Goal: Register for event/course

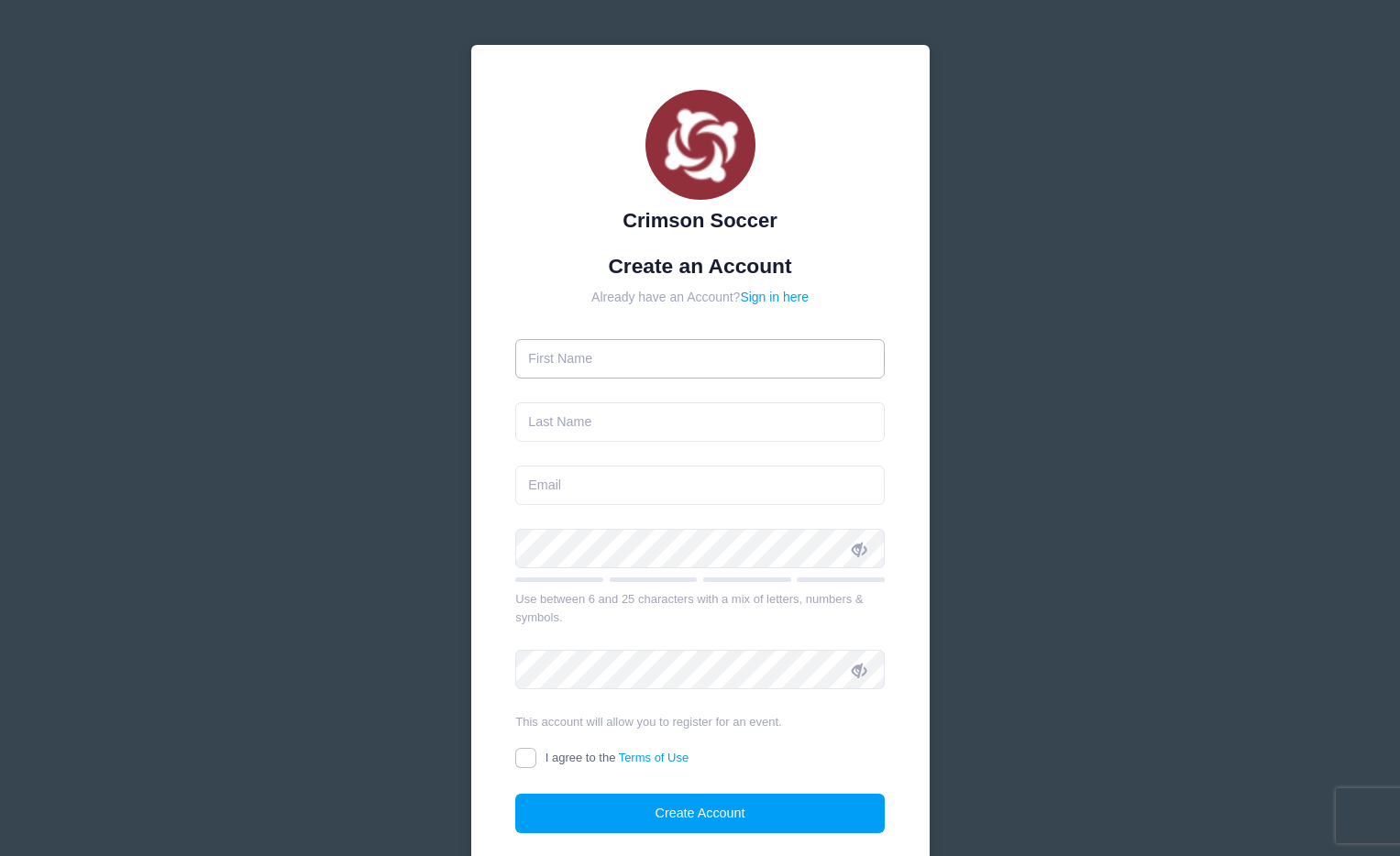
click at [665, 359] on input "text" at bounding box center [700, 358] width 370 height 40
type input "[PERSON_NAME]"
type input "[EMAIL_ADDRESS][DOMAIN_NAME]"
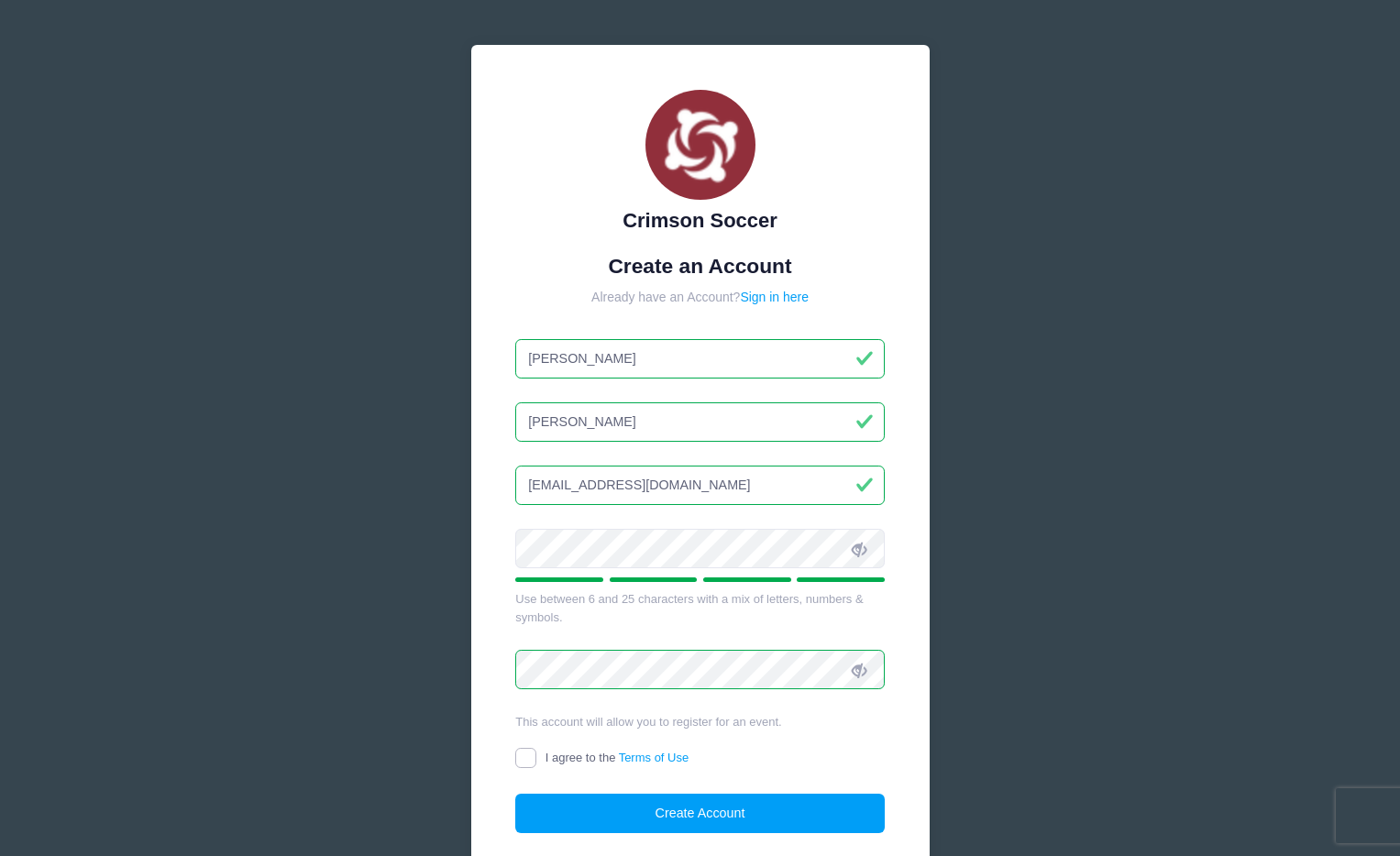
click at [522, 757] on input "I agree to the Terms of Use" at bounding box center [526, 759] width 21 height 21
checkbox input "true"
click at [765, 812] on button "Create Account" at bounding box center [700, 813] width 370 height 40
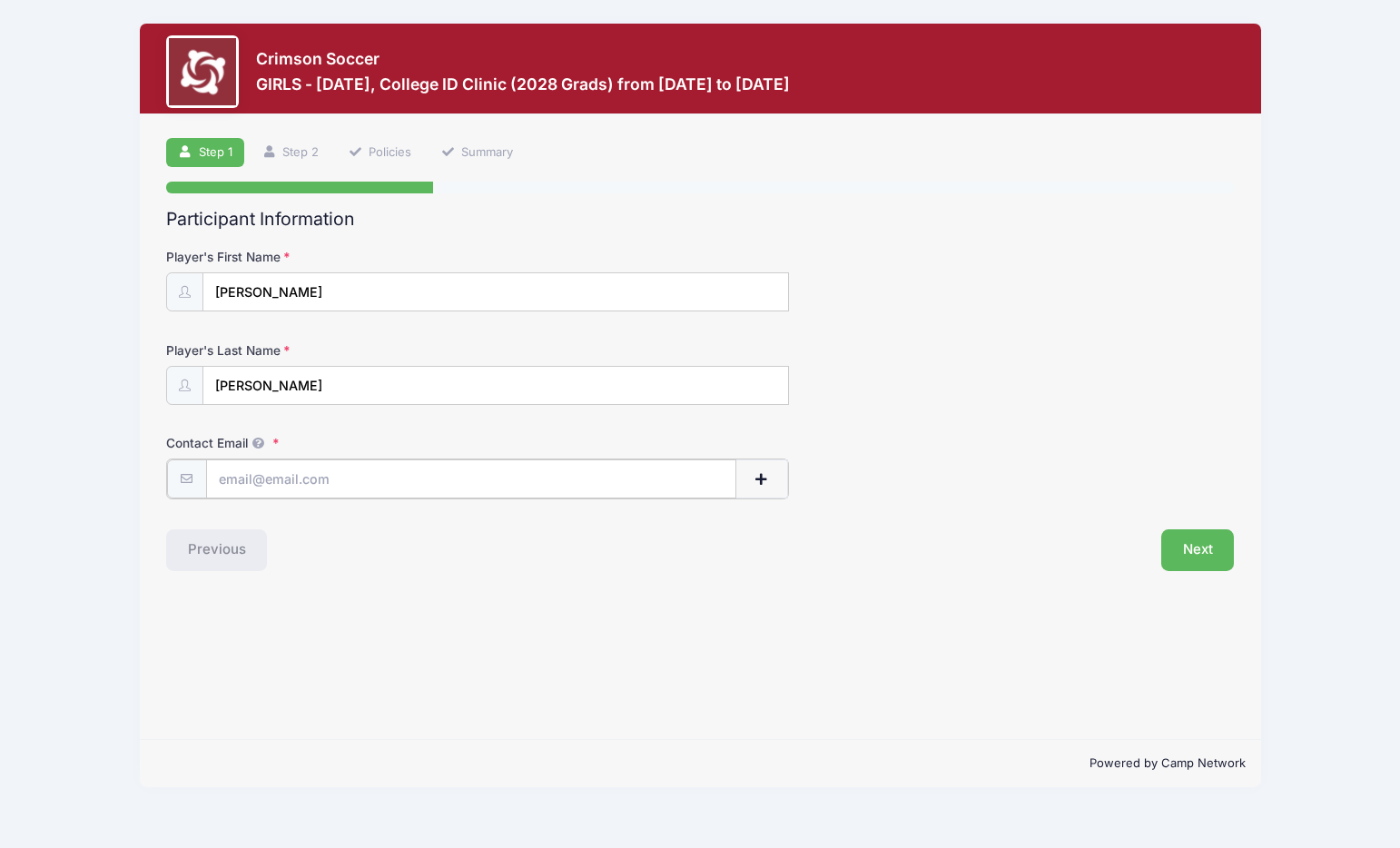
click at [356, 482] on input "Contact Email" at bounding box center [471, 479] width 531 height 39
click at [620, 597] on div "Step 1 /7 Step 1 Step 2 Policies Summary Participant Information Player's First…" at bounding box center [700, 426] width 1122 height 624
click at [399, 479] on input "Contact Email" at bounding box center [471, 479] width 531 height 39
click at [296, 479] on input "Contact Email" at bounding box center [471, 479] width 531 height 39
drag, startPoint x: 371, startPoint y: 479, endPoint x: 193, endPoint y: 469, distance: 178.3
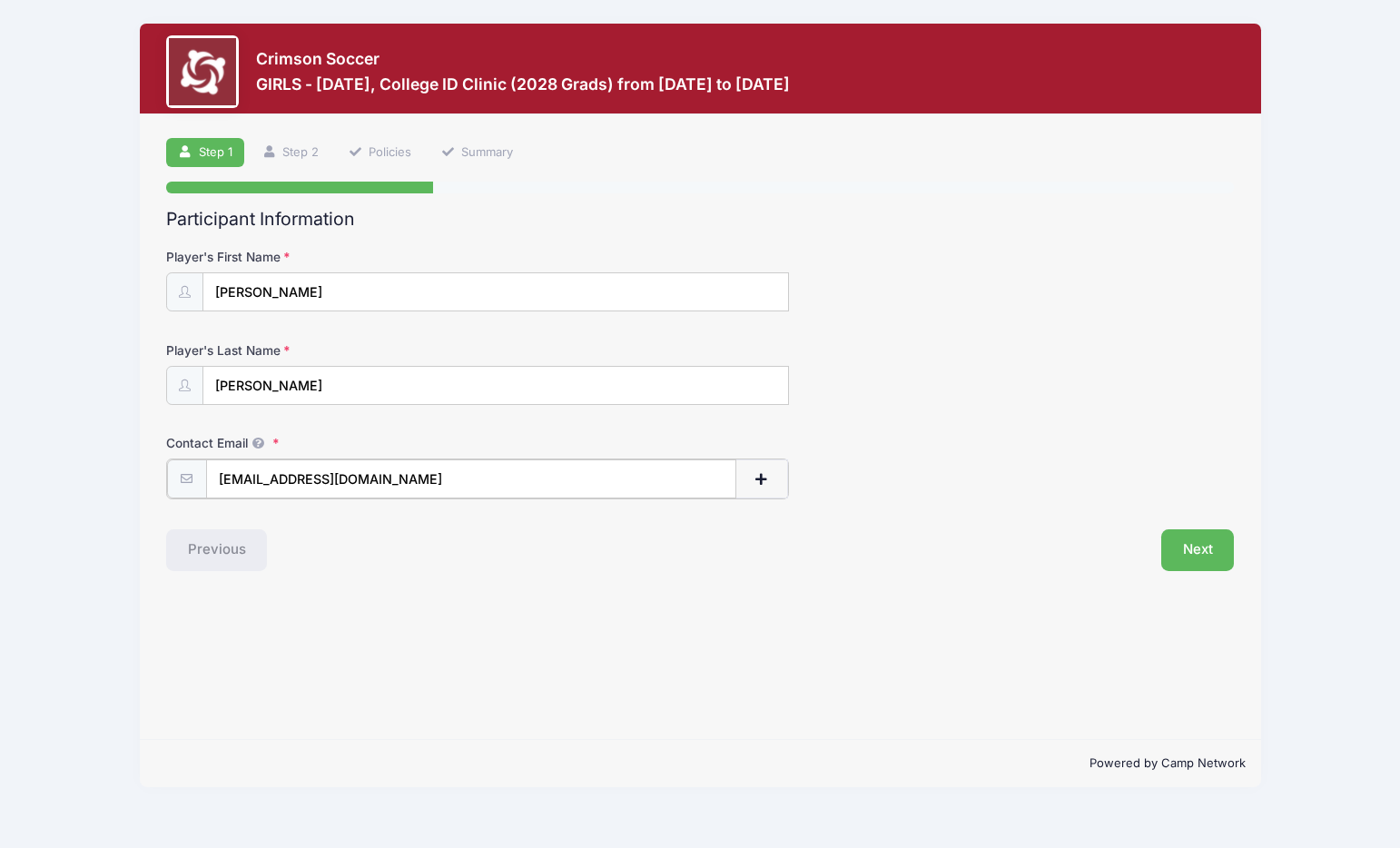
click at [192, 470] on div "[EMAIL_ADDRESS][DOMAIN_NAME]" at bounding box center [477, 479] width 623 height 41
type input "[EMAIL_ADDRESS][DOMAIN_NAME]"
click at [1170, 543] on button "Next" at bounding box center [1198, 549] width 74 height 42
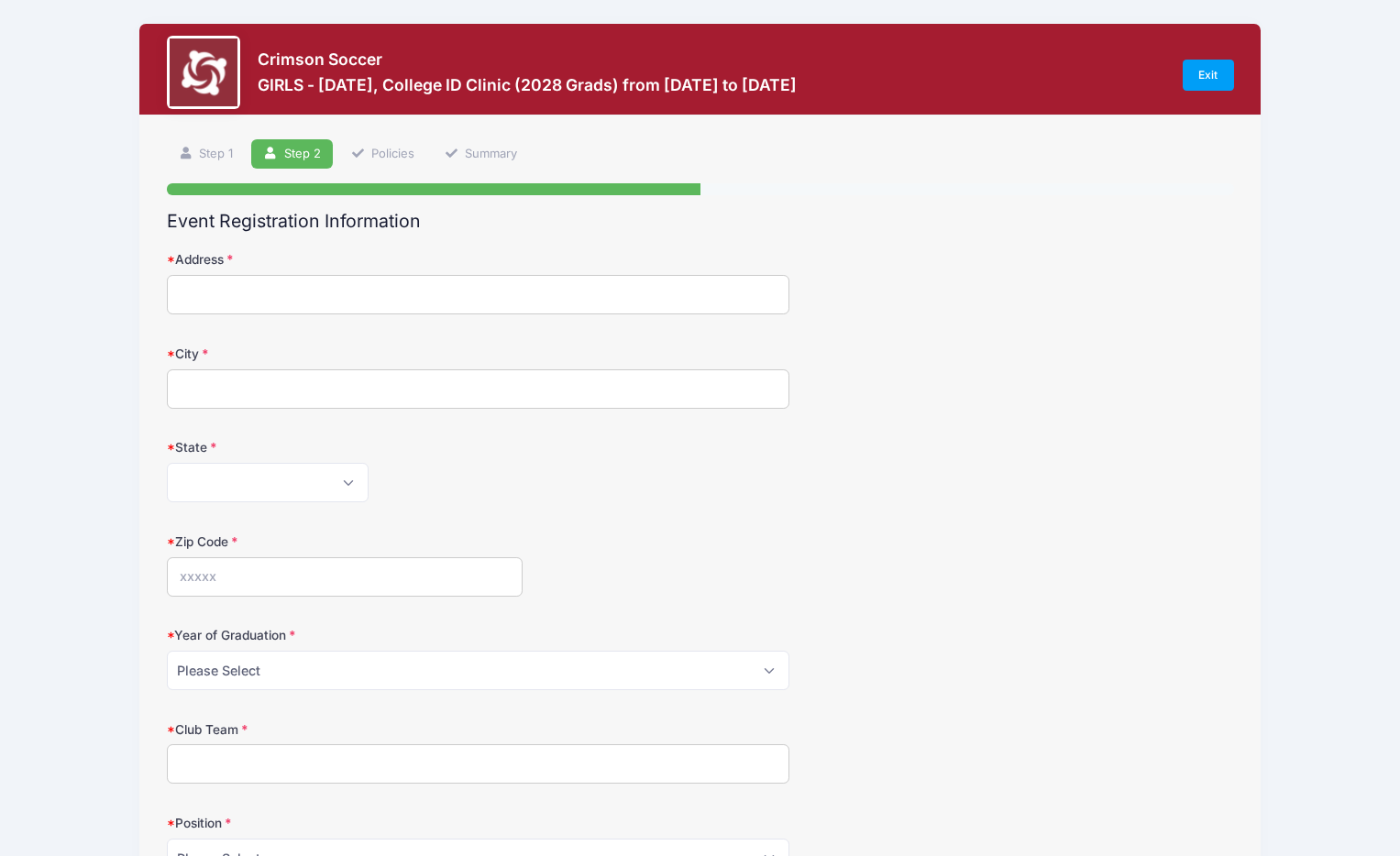
click at [496, 295] on input "Address" at bounding box center [478, 294] width 623 height 40
type input "[STREET_ADDRESS]"
type input "[GEOGRAPHIC_DATA]"
select select "MA"
type input "02346"
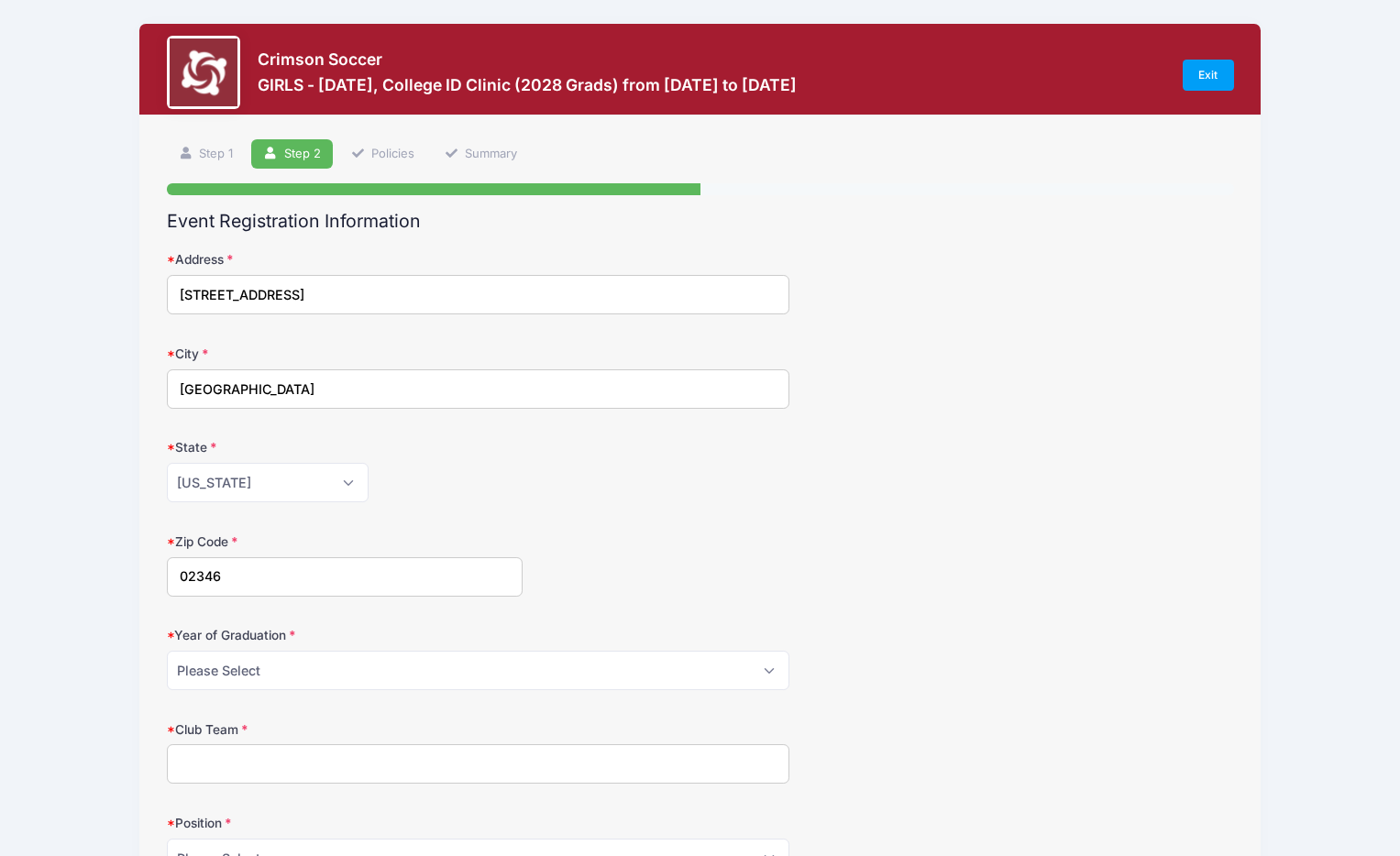
type input "[PHONE_NUMBER]"
type input "[EMAIL_ADDRESS][DOMAIN_NAME]"
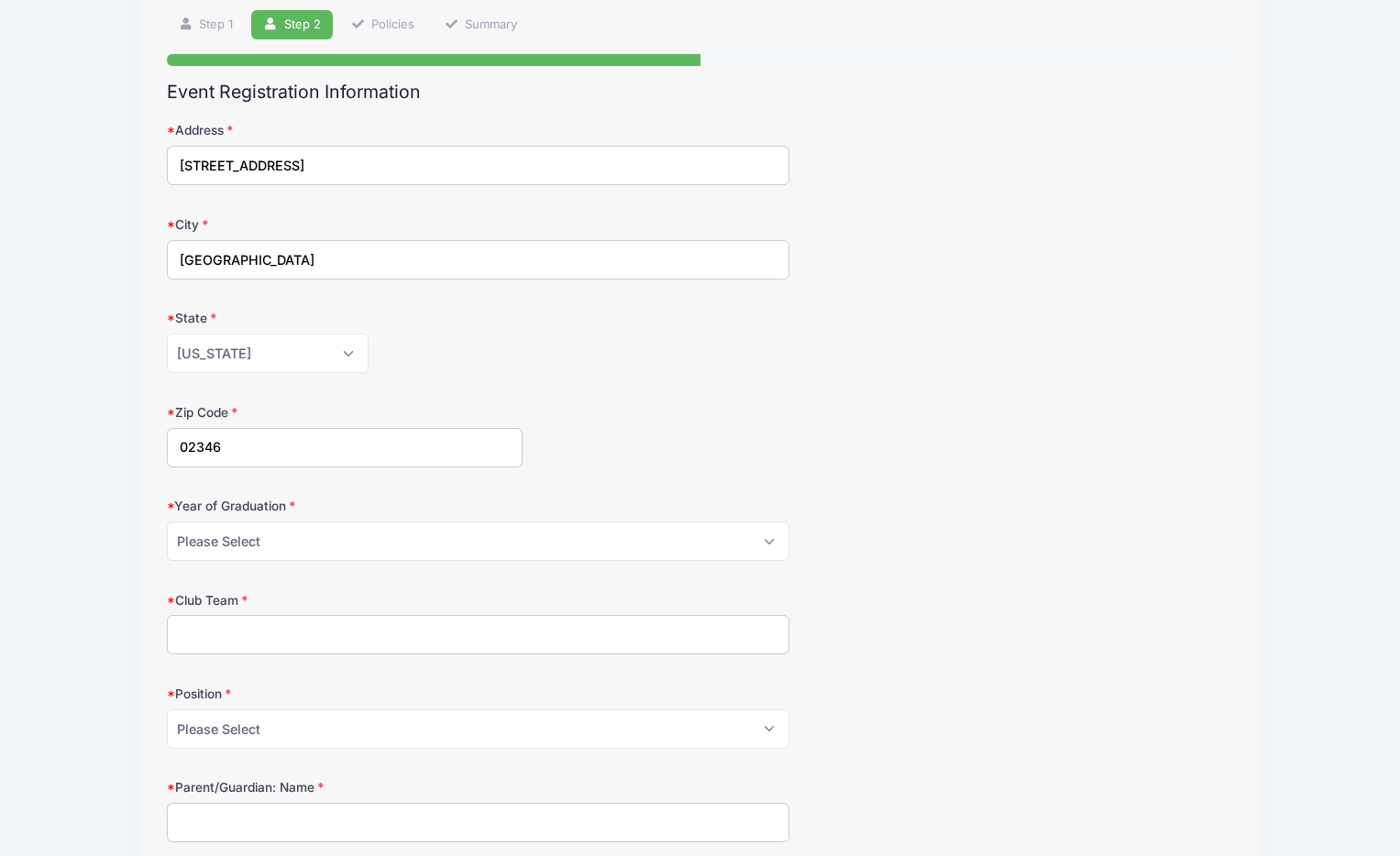
scroll to position [179, 0]
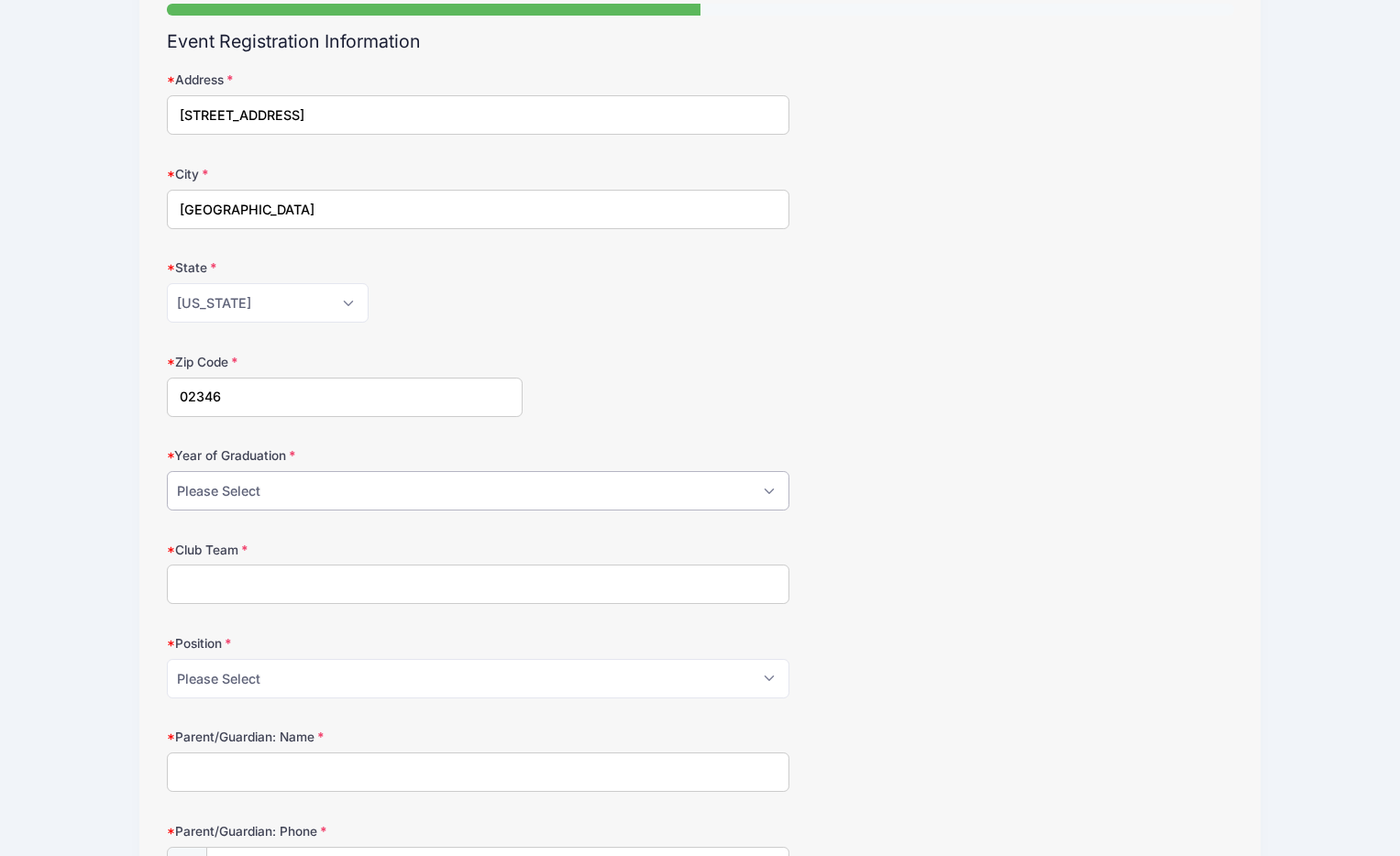
click at [325, 488] on select "Please Select 2025 2026 2027 2028 2029 2030 2031" at bounding box center [478, 490] width 623 height 40
select select "2028"
click at [167, 471] on select "Please Select 2025 2026 2027 2028 2029 2030 2031" at bounding box center [478, 490] width 623 height 40
click at [339, 589] on input "Club Team" at bounding box center [478, 584] width 623 height 40
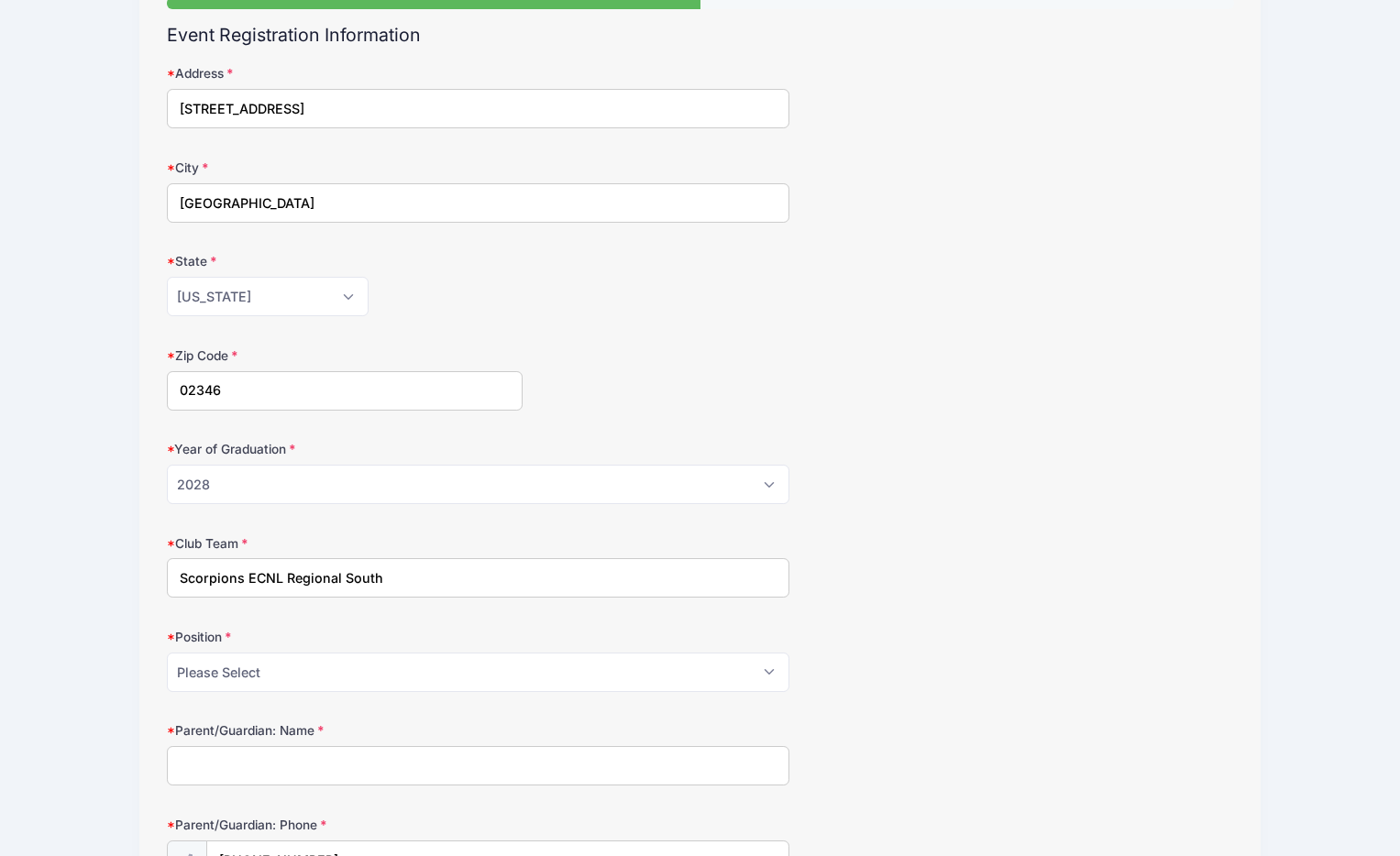
scroll to position [198, 0]
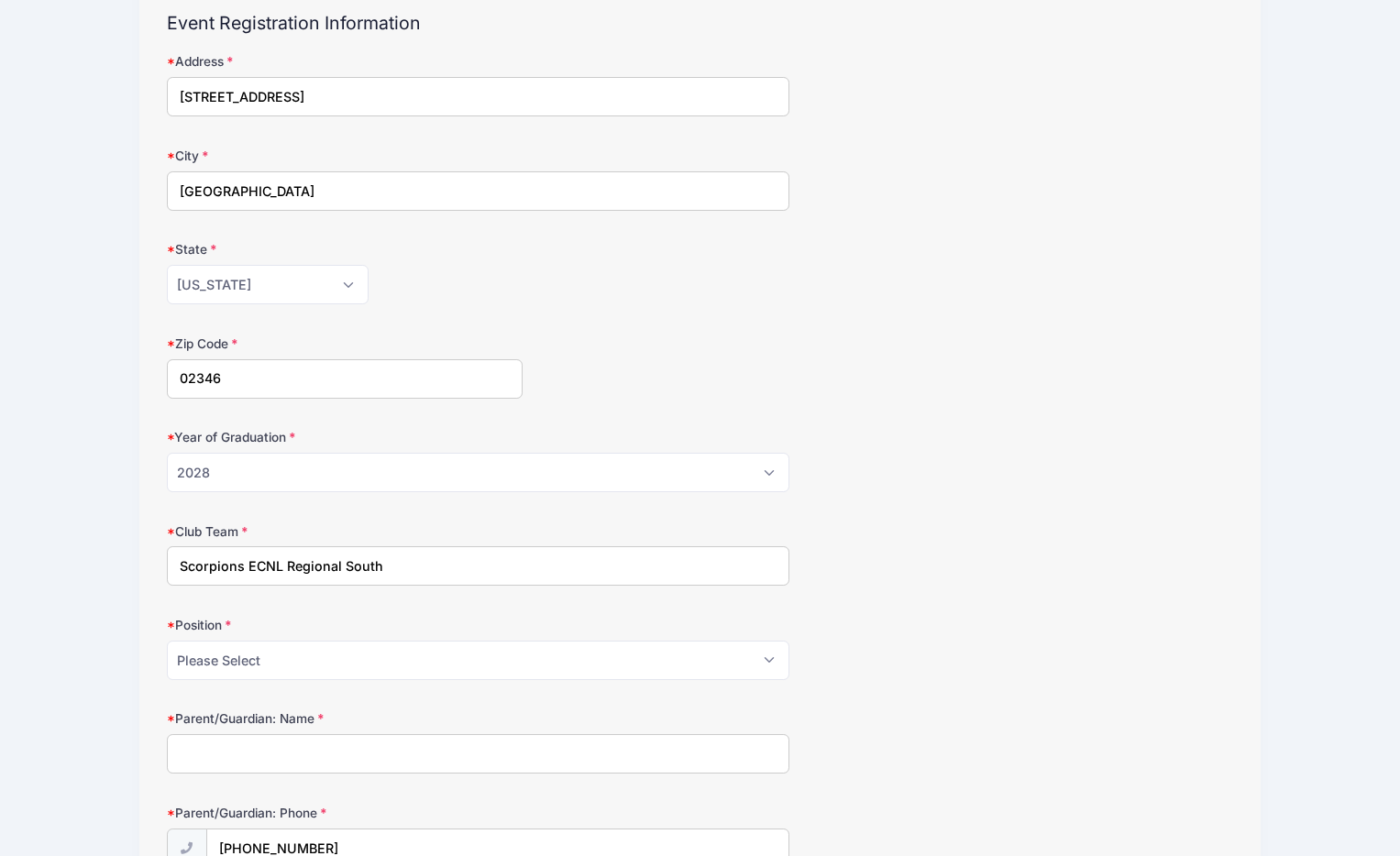
type input "Scorpions ECNL Regional South"
click at [276, 662] on select "Please Select GK Def Mid Fwd" at bounding box center [478, 660] width 623 height 40
select select "Fwd"
click at [167, 641] on select "Please Select GK Def Mid Fwd" at bounding box center [478, 660] width 623 height 40
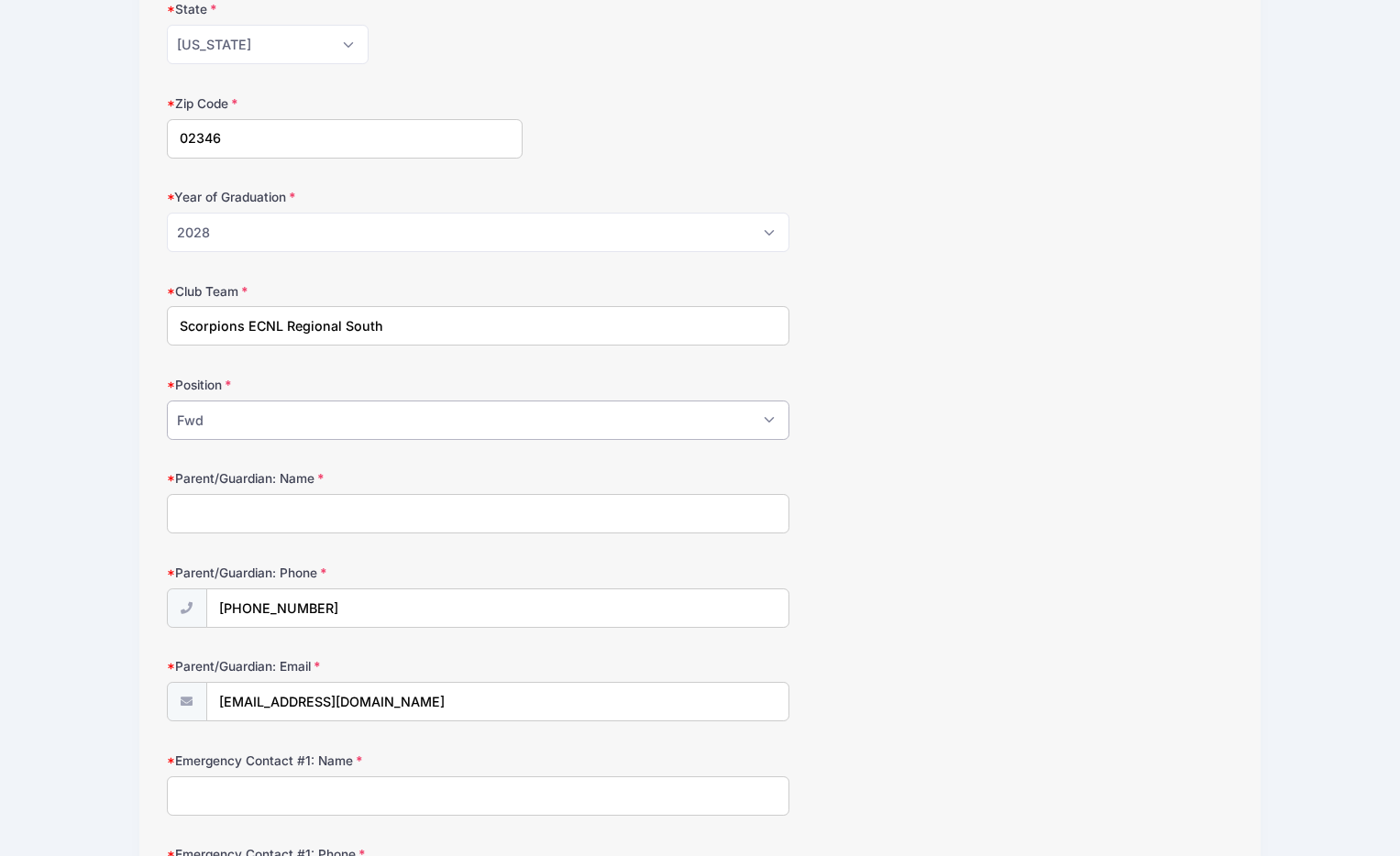
scroll to position [464, 0]
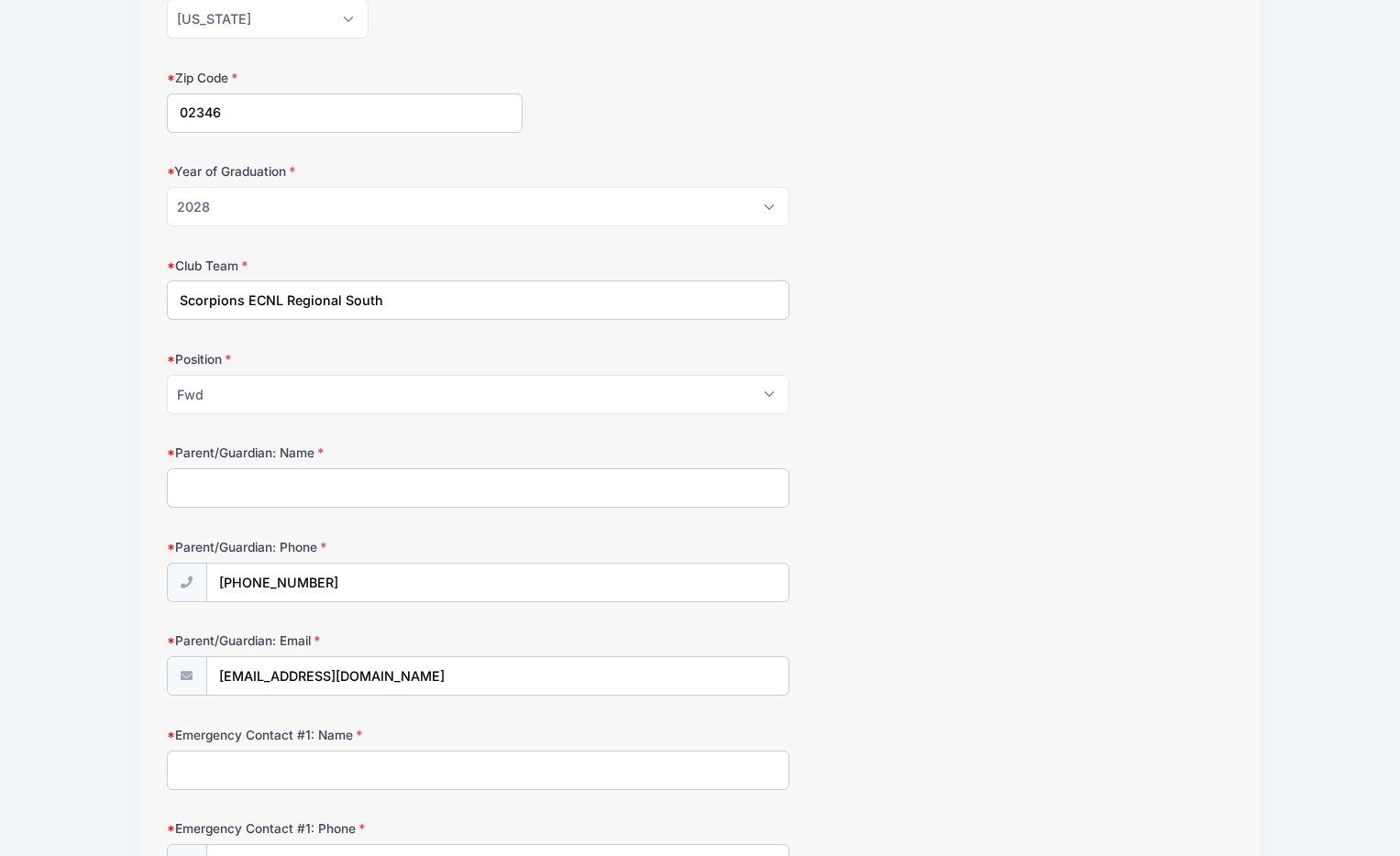
click at [332, 490] on input "Parent/Guardian: Name" at bounding box center [478, 487] width 623 height 40
type input "[PERSON_NAME]"
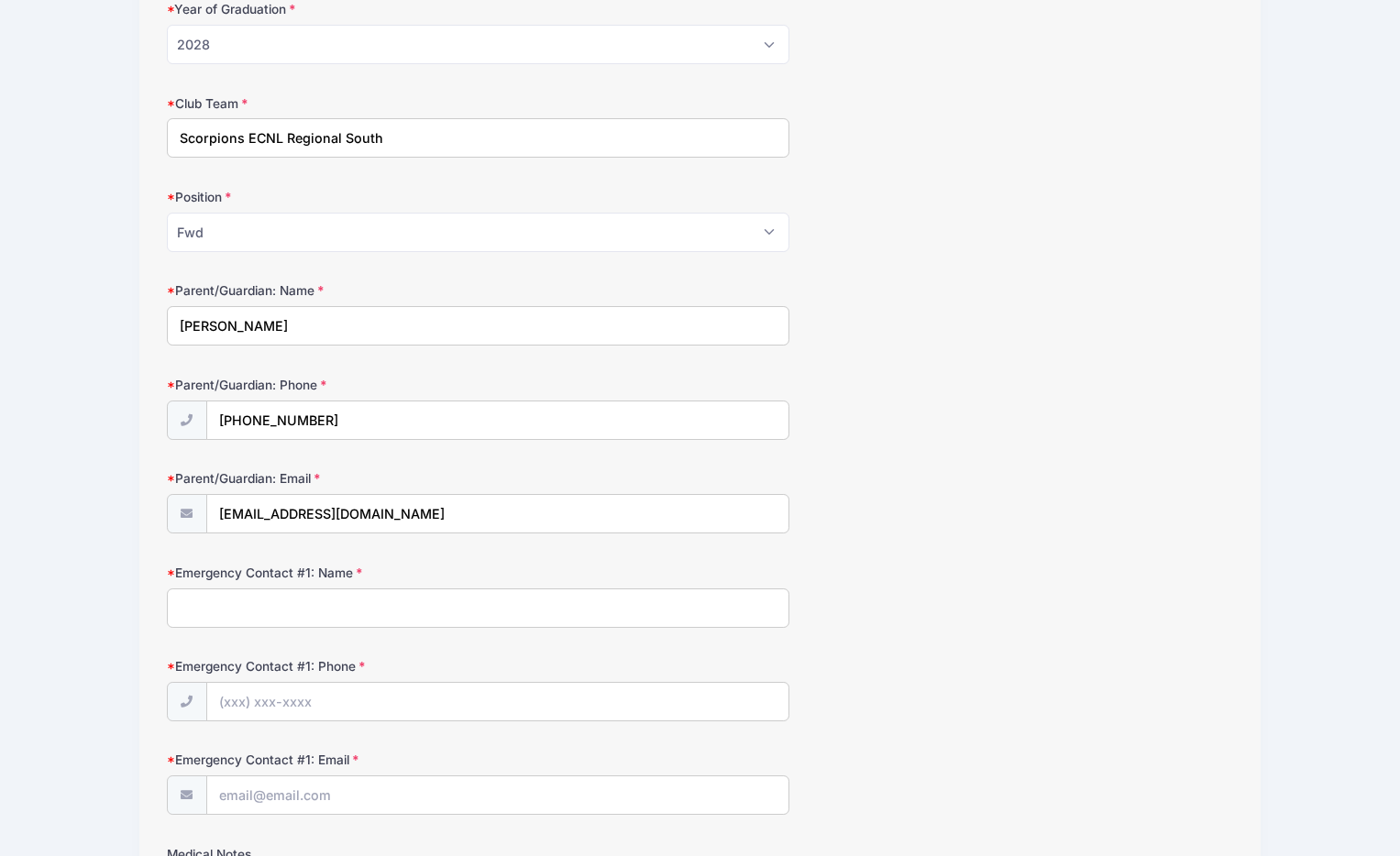
scroll to position [627, 0]
click at [406, 609] on input "Emergency Contact #1: Name" at bounding box center [478, 607] width 623 height 40
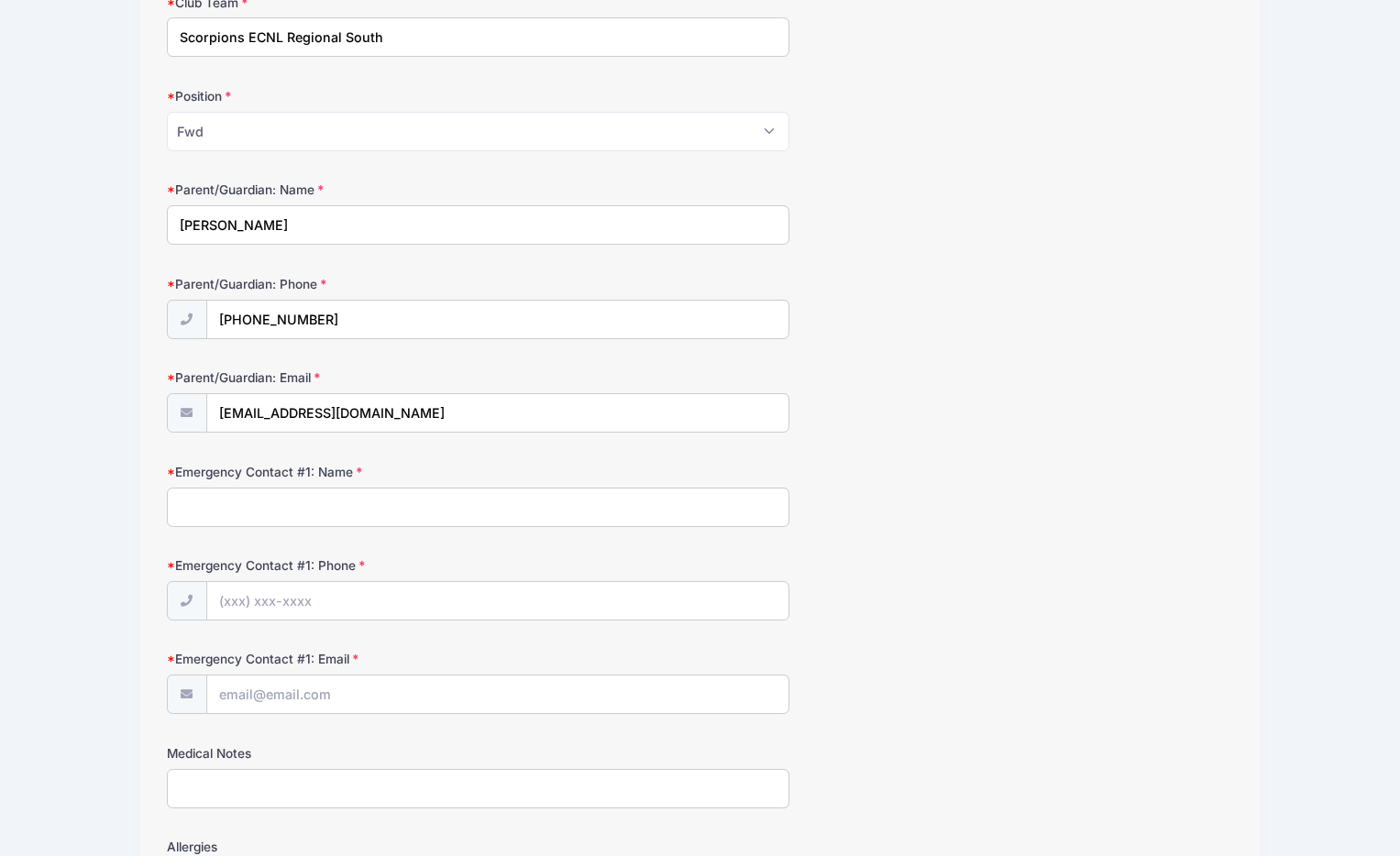
scroll to position [728, 0]
click at [474, 507] on input "Emergency Contact #1: Name" at bounding box center [478, 506] width 623 height 40
type input "[PERSON_NAME]"
click at [456, 595] on input "Emergency Contact #1: Phone" at bounding box center [498, 600] width 581 height 40
type input "[PHONE_NUMBER]"
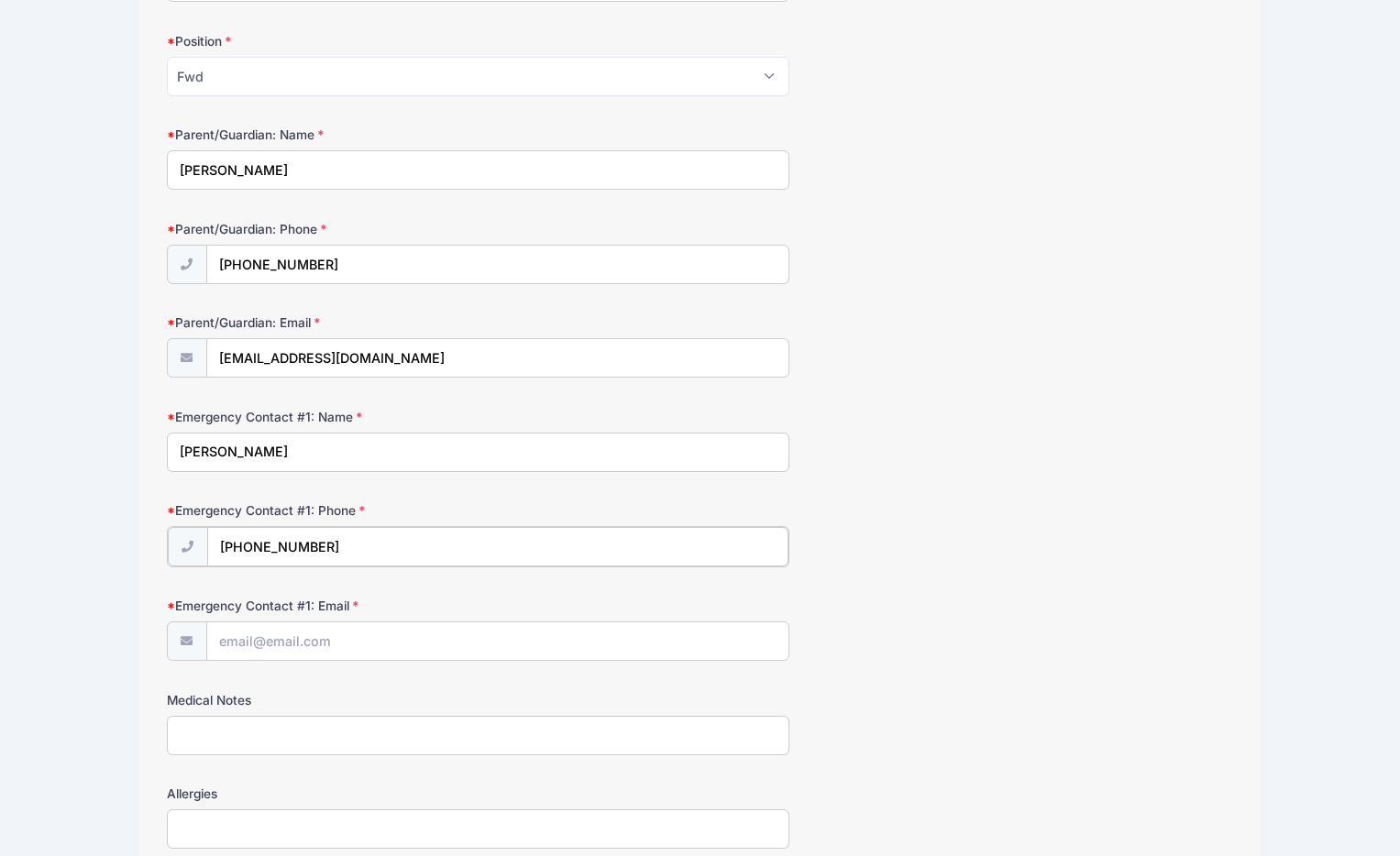
scroll to position [831, 0]
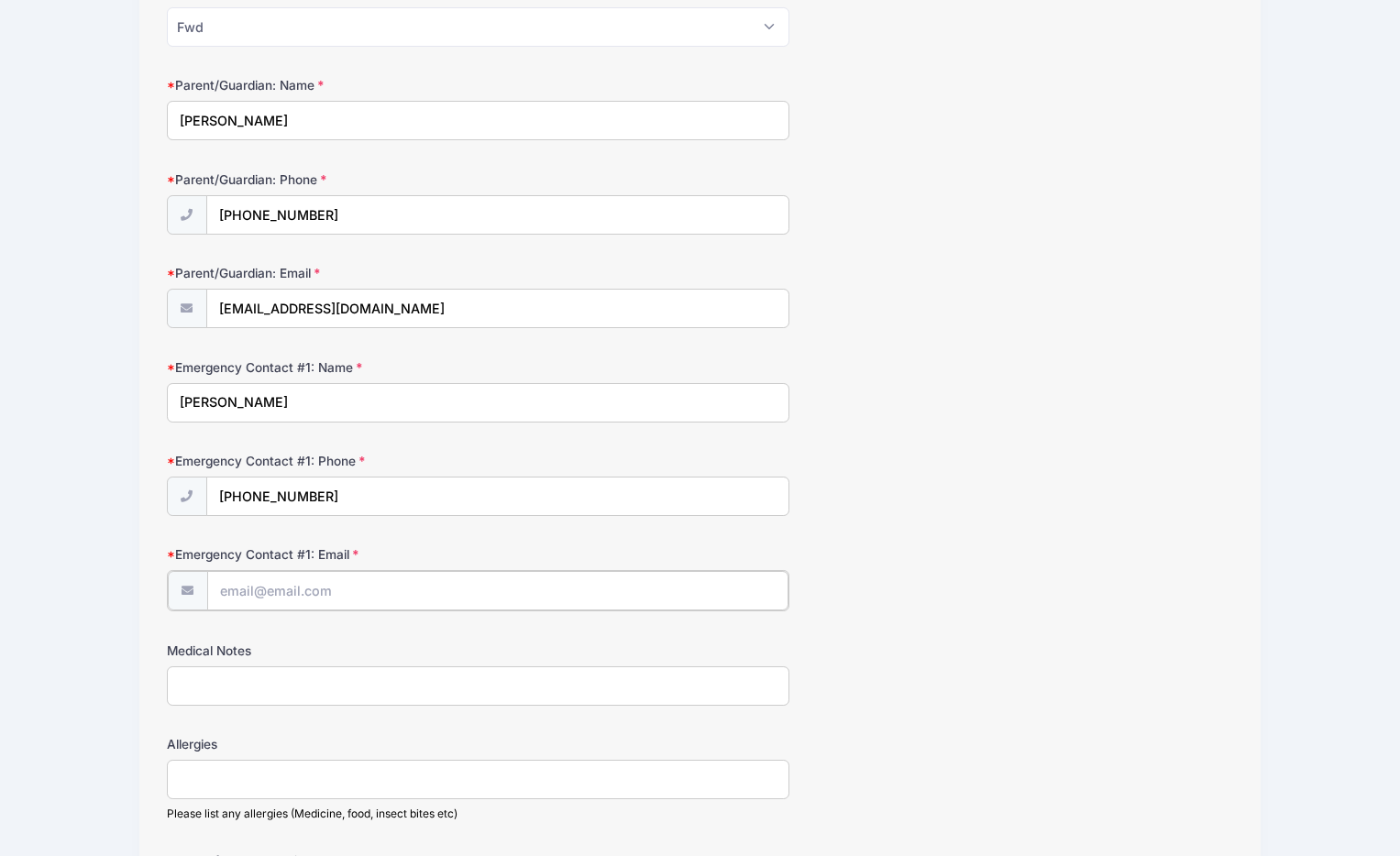
click at [382, 591] on input "Emergency Contact #1: Email" at bounding box center [498, 591] width 581 height 40
type input "[EMAIL_ADDRESS][DOMAIN_NAME]"
type input "5082433130"
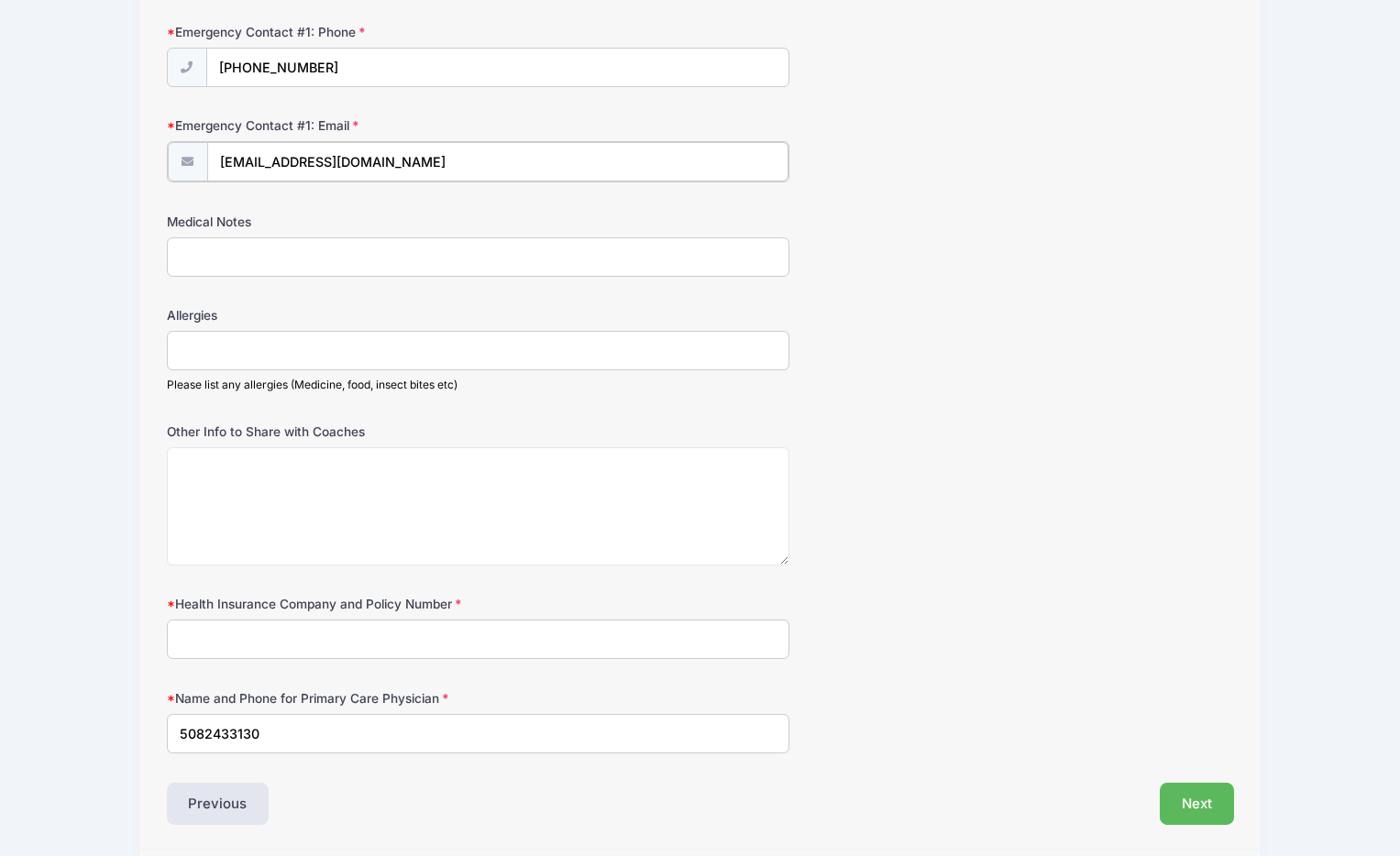
scroll to position [1319, 0]
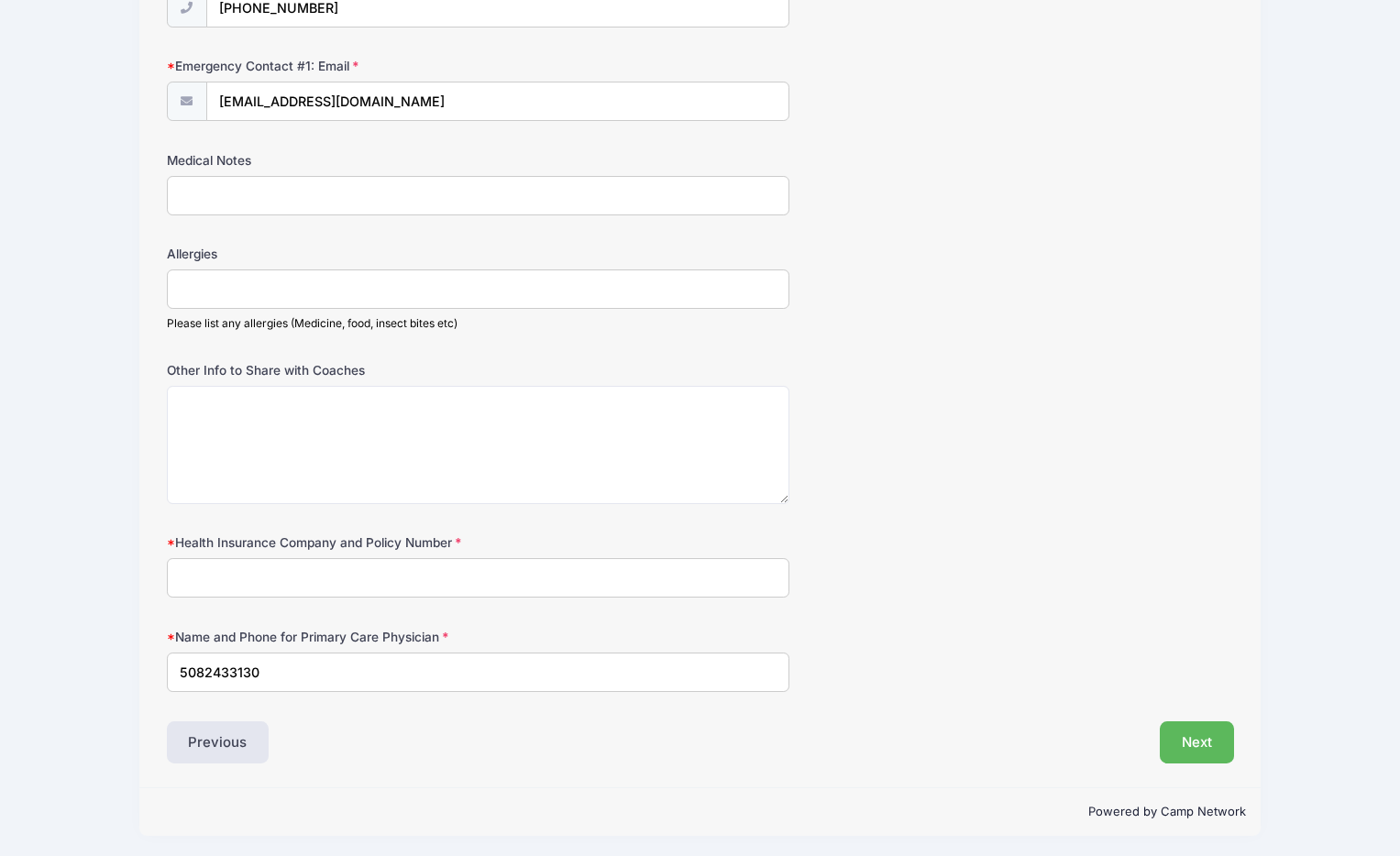
click at [449, 572] on input "Health Insurance Company and Policy Number" at bounding box center [478, 577] width 623 height 40
click at [428, 570] on input "Health Insurance Company and Policy Number" at bounding box center [478, 577] width 623 height 40
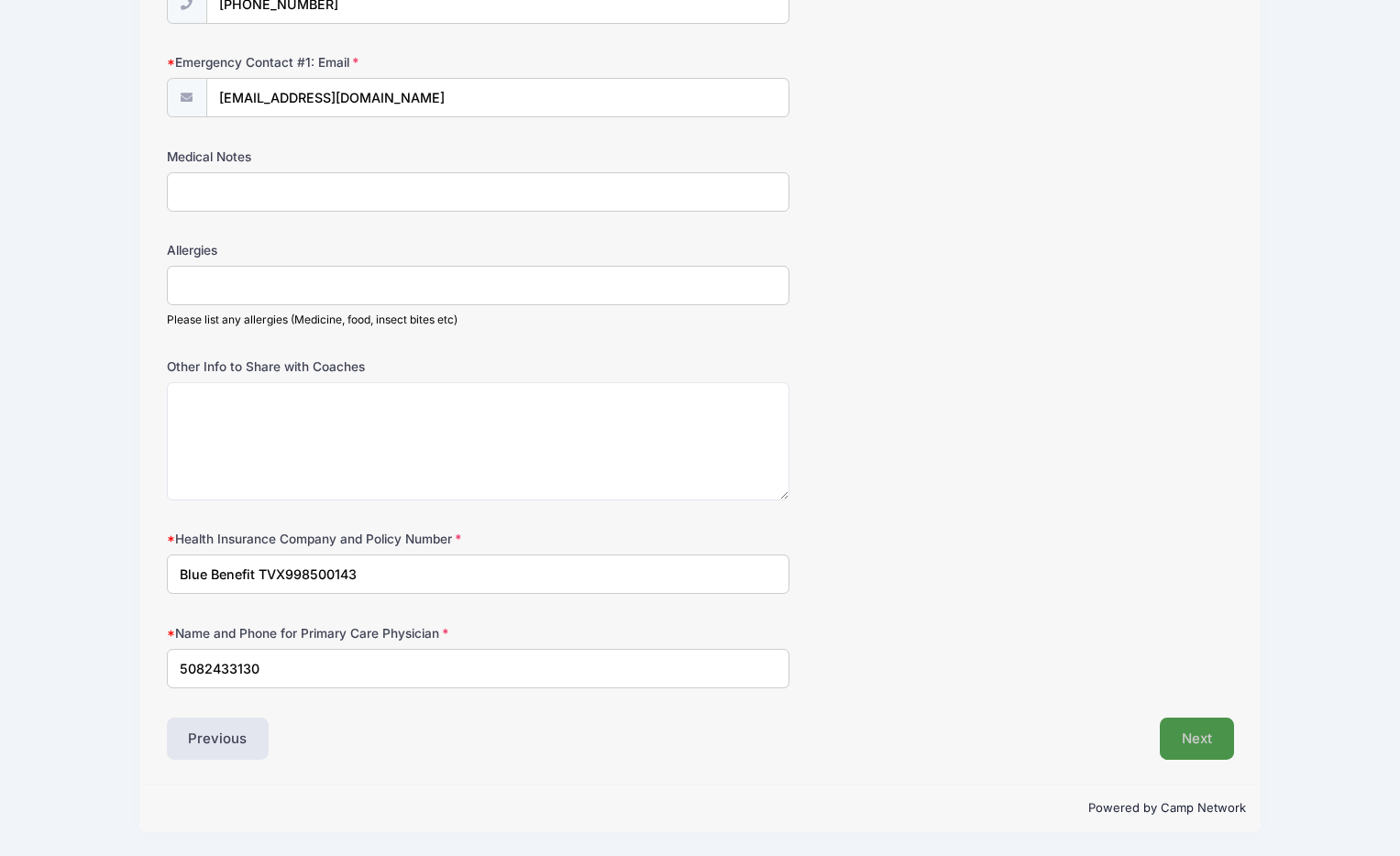
type input "Blue Benefit TVX998500143"
click at [1208, 732] on button "Next" at bounding box center [1196, 739] width 74 height 42
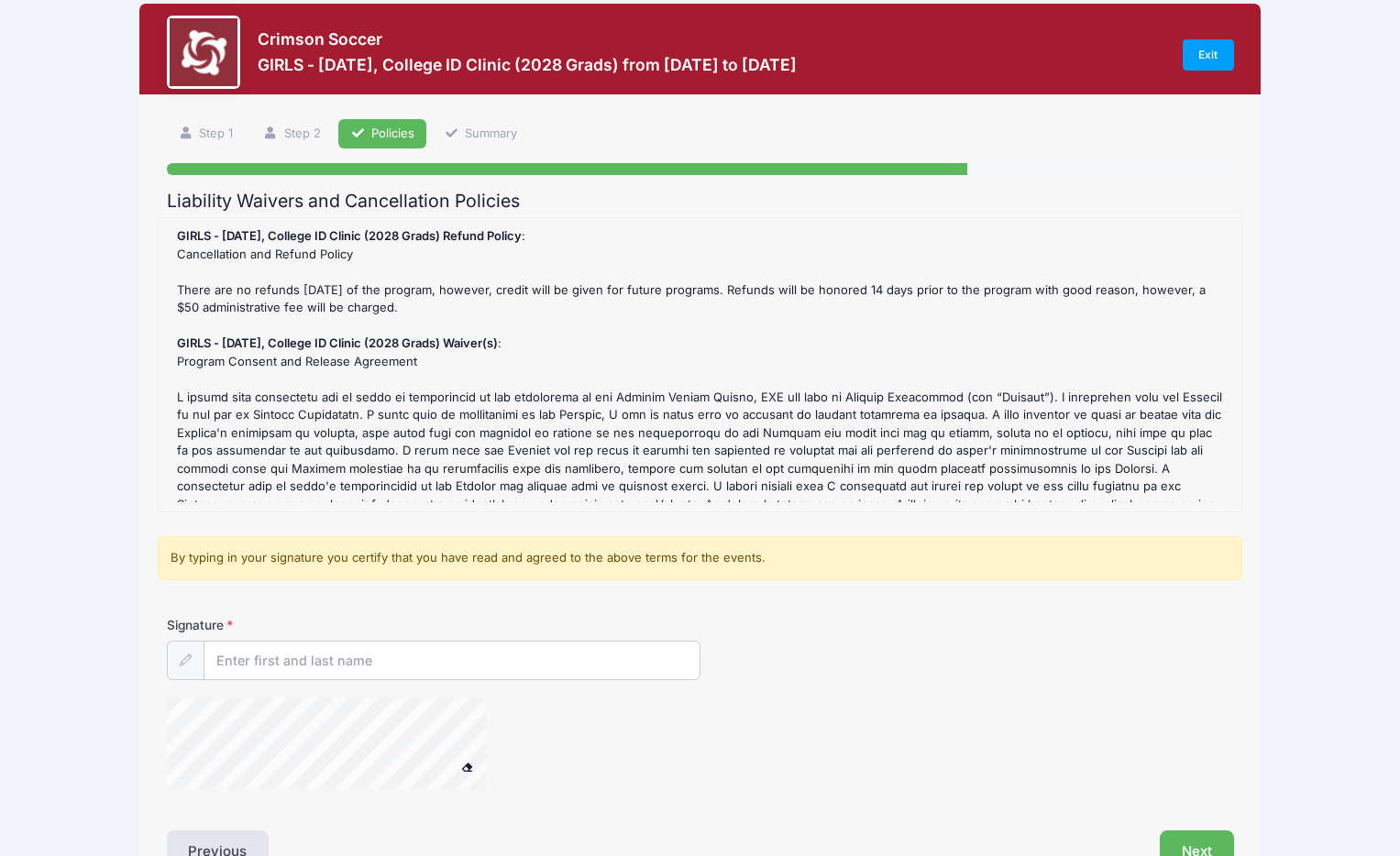
scroll to position [0, 0]
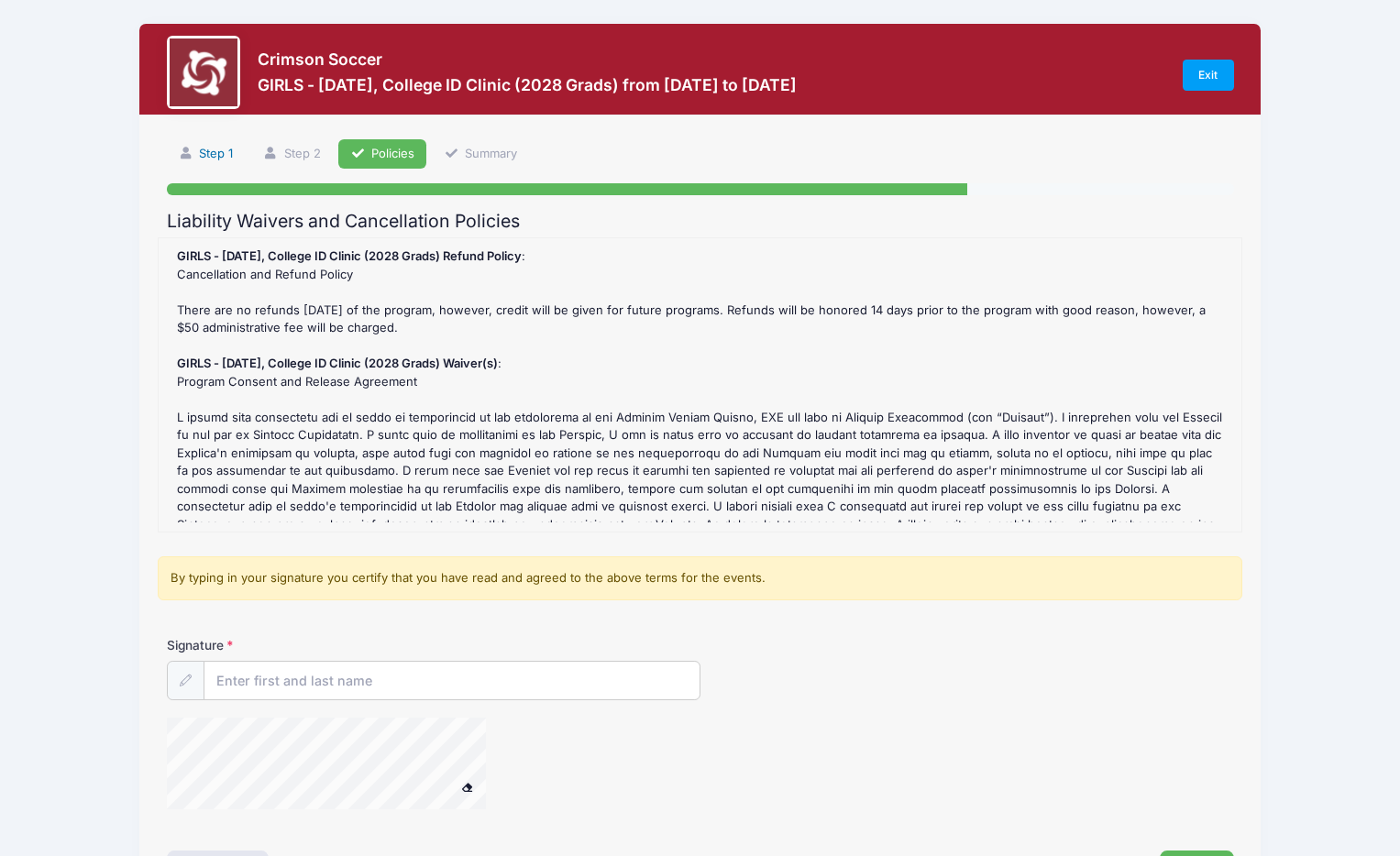
click at [208, 142] on link "Step 1" at bounding box center [207, 153] width 79 height 30
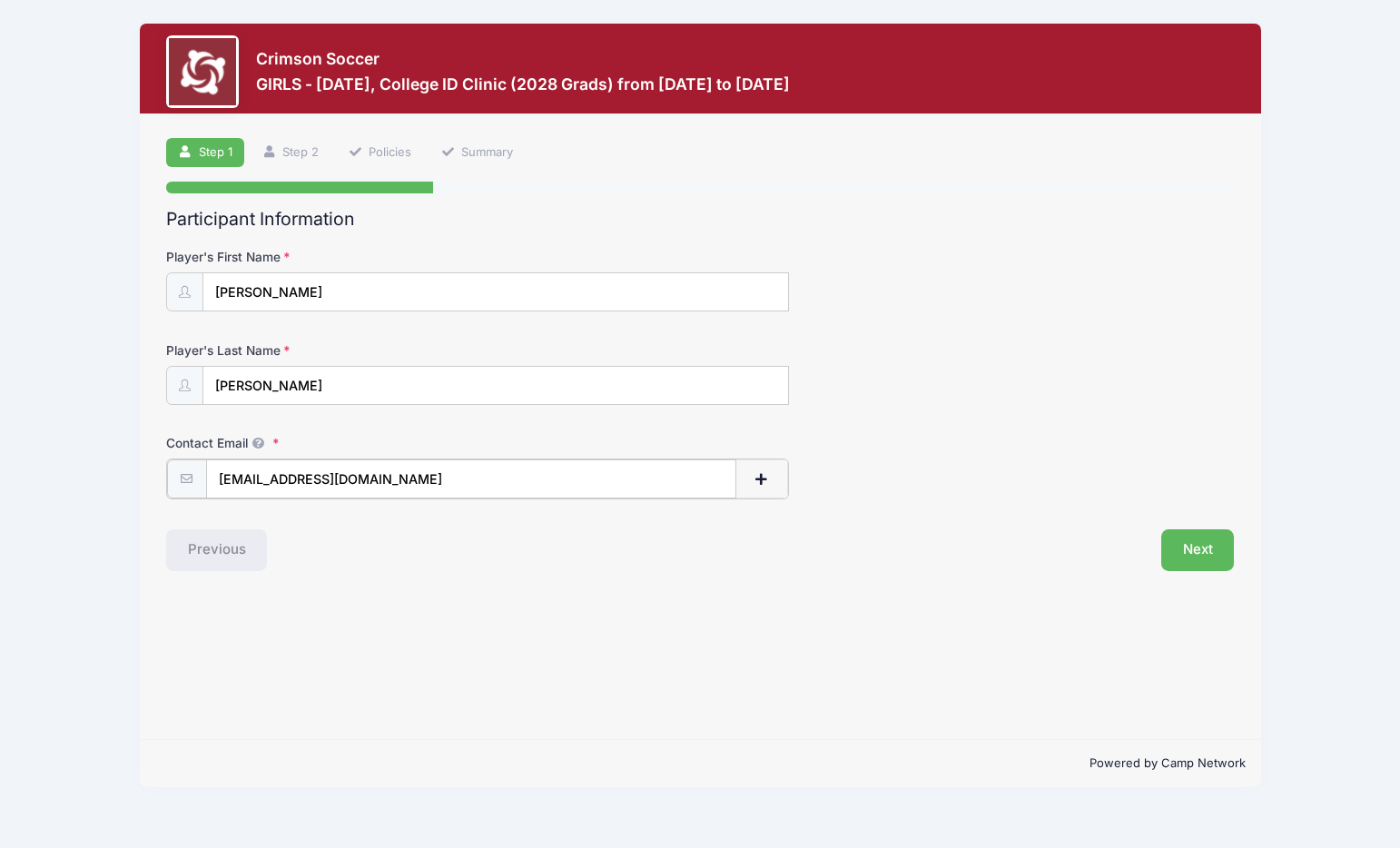
click at [396, 481] on input "[EMAIL_ADDRESS][DOMAIN_NAME]" at bounding box center [471, 479] width 531 height 39
click at [261, 472] on input "[EMAIL_ADDRESS][DOMAIN_NAME]" at bounding box center [471, 479] width 531 height 39
drag, startPoint x: 410, startPoint y: 481, endPoint x: 80, endPoint y: 448, distance: 331.6
click at [81, 452] on div "Crimson Soccer GIRLS - [DATE], College ID Clinic (2028 Grads) from [DATE] to [D…" at bounding box center [699, 405] width 1345 height 811
type input "[EMAIL_ADDRESS][DOMAIN_NAME]"
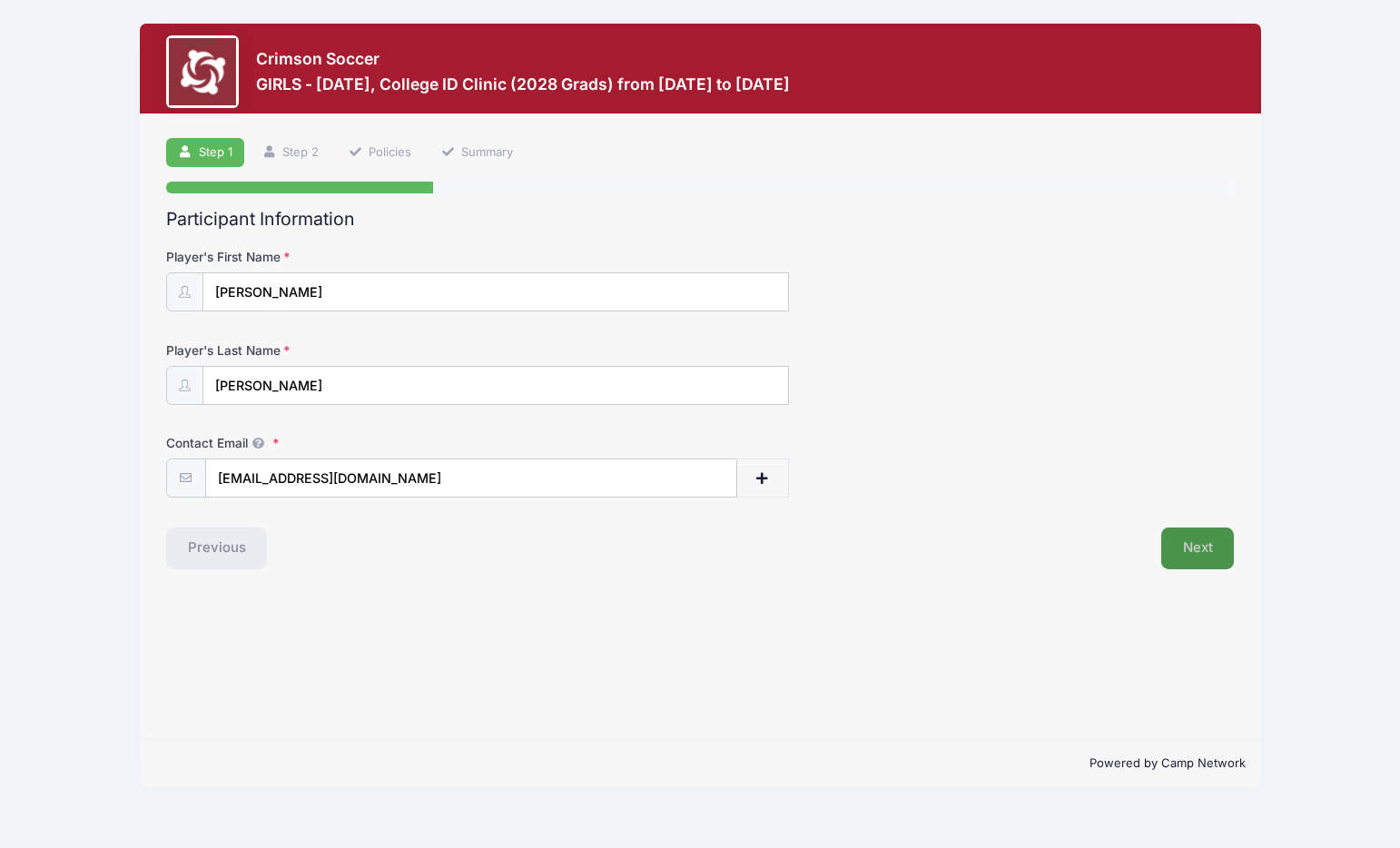
click at [1210, 546] on button "Next" at bounding box center [1198, 549] width 74 height 42
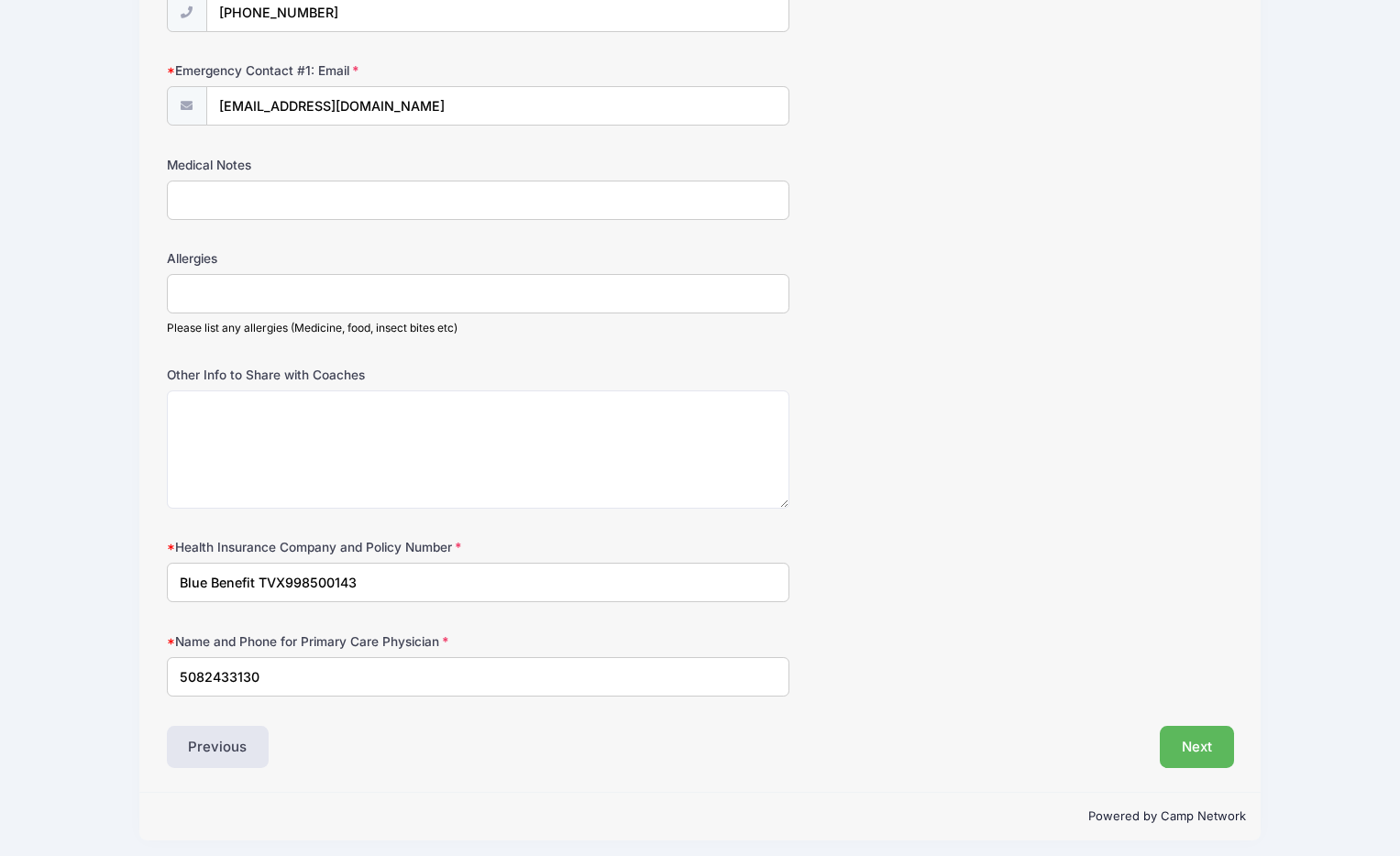
scroll to position [1323, 0]
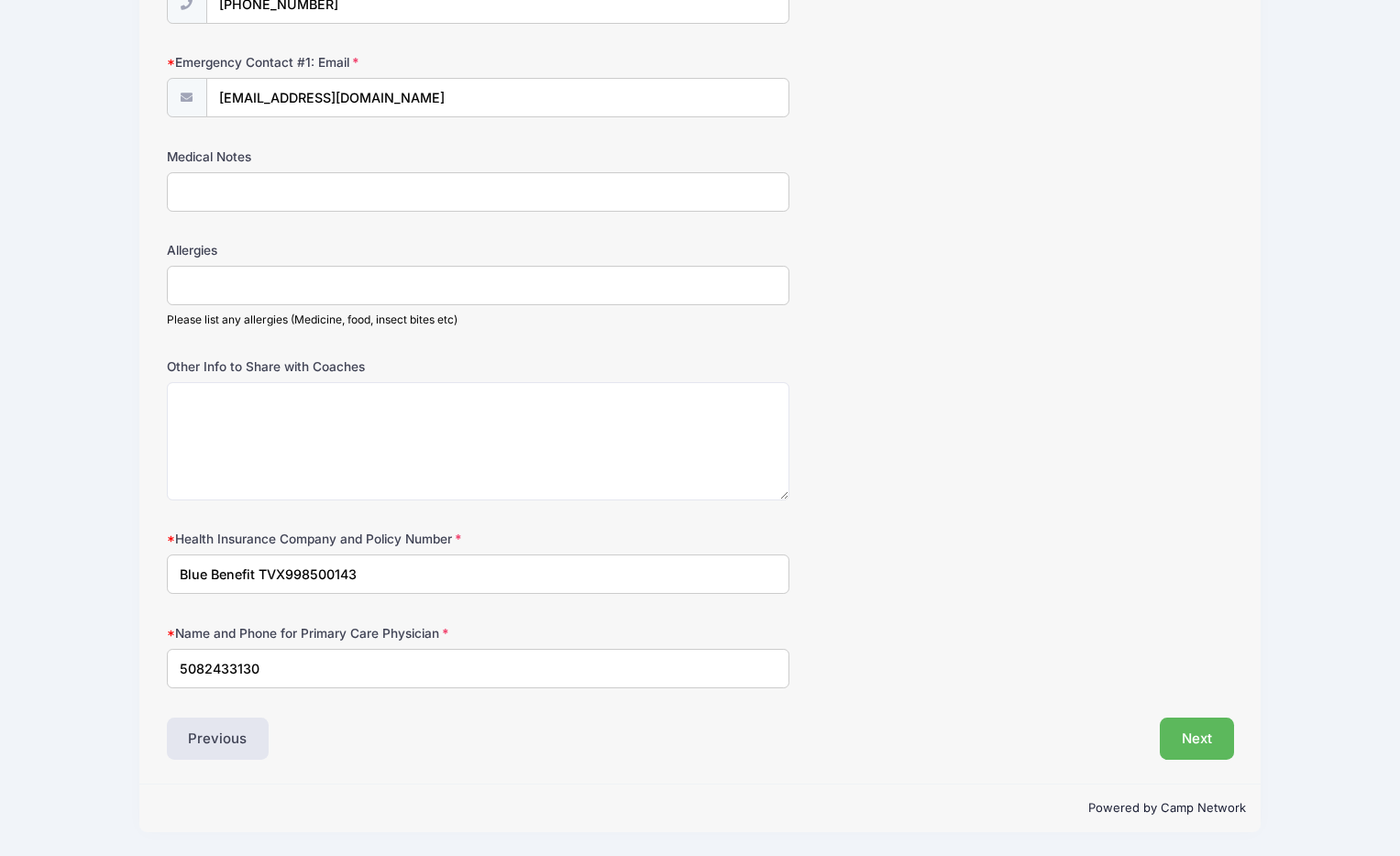
click at [306, 199] on input "Medical Notes" at bounding box center [478, 192] width 623 height 40
type input "none"
click at [375, 280] on input "Allergies" at bounding box center [478, 285] width 623 height 40
type input "none"
click at [1207, 720] on button "Next" at bounding box center [1196, 739] width 74 height 42
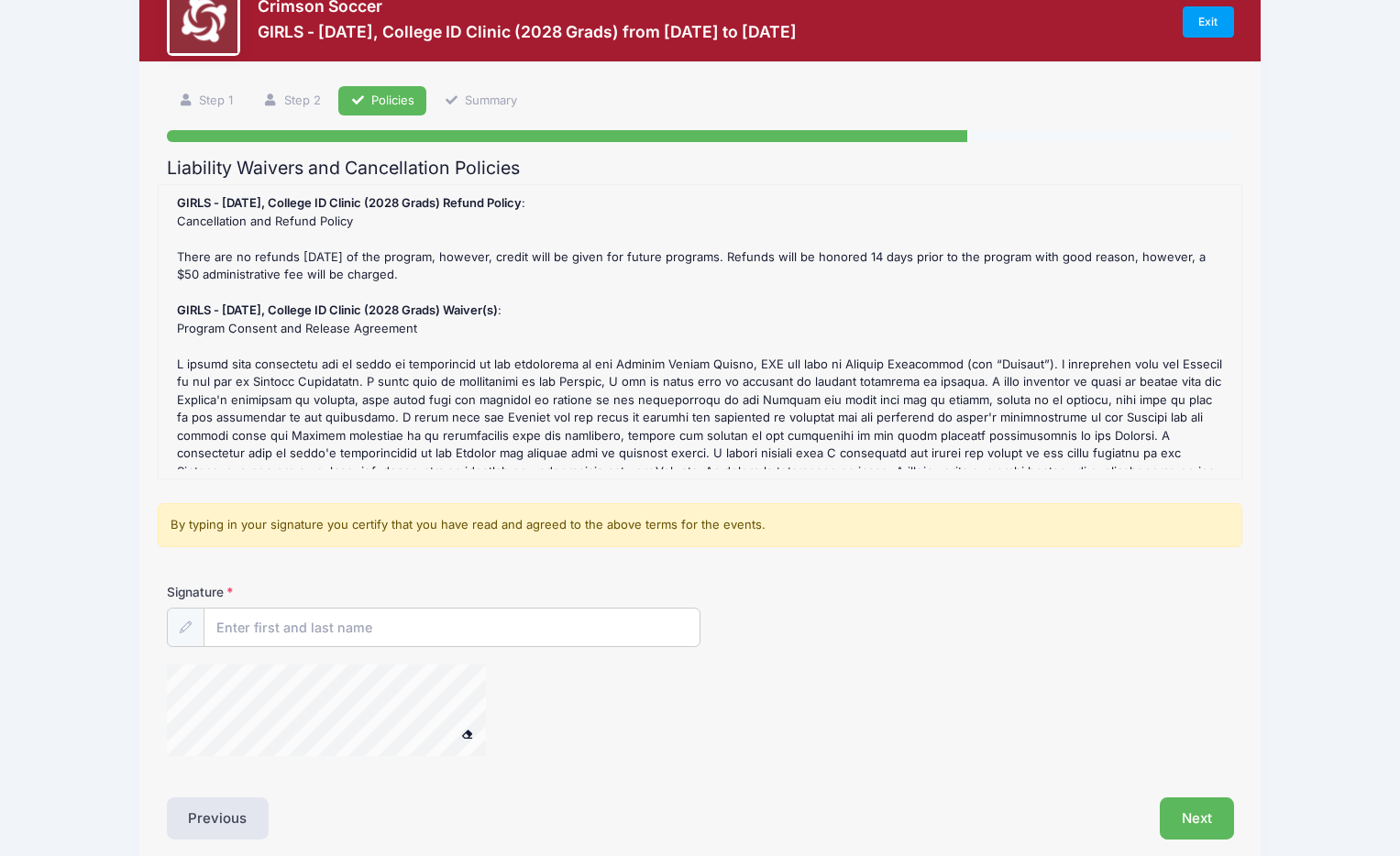
scroll to position [133, 0]
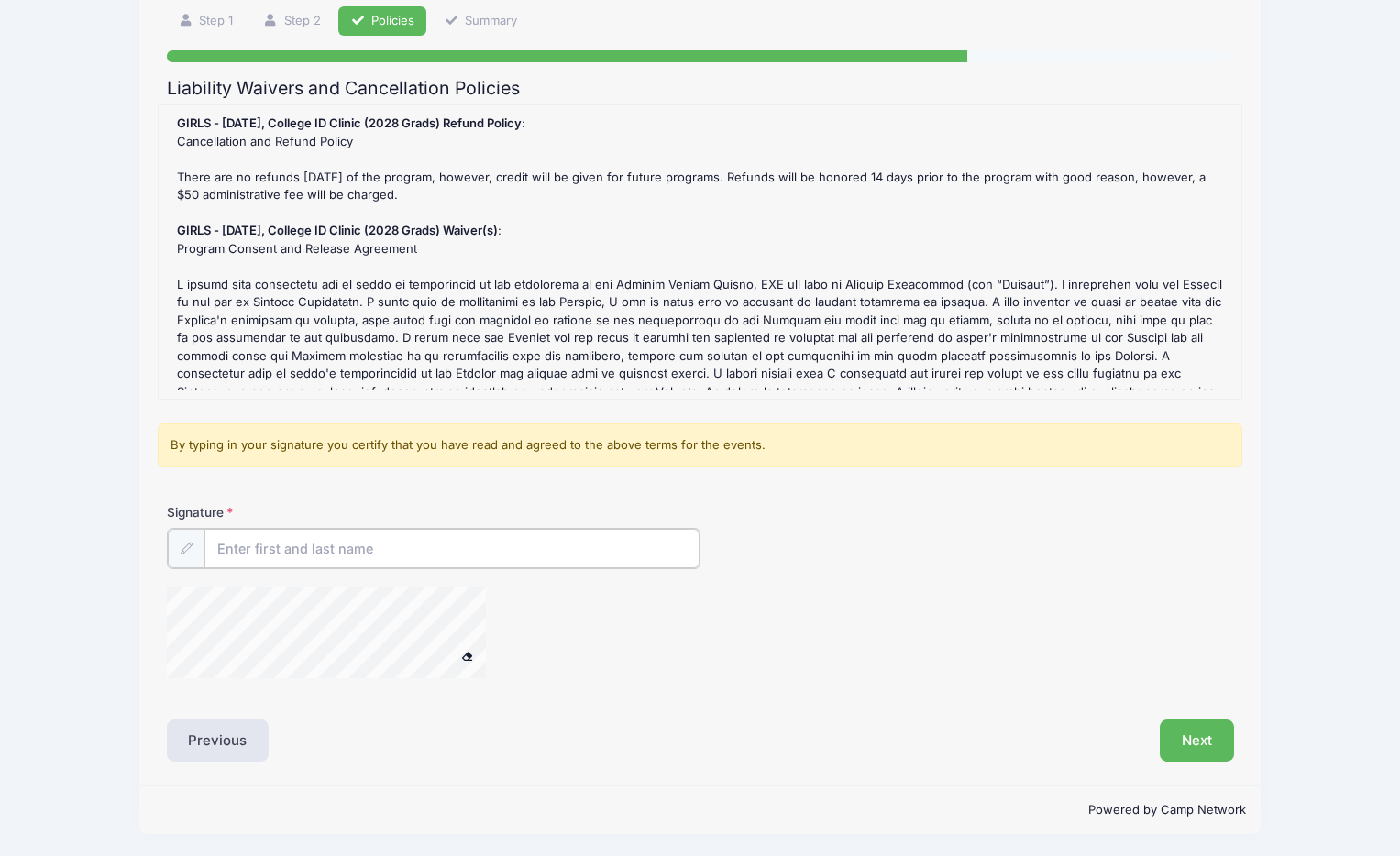
click at [488, 551] on input "Signature" at bounding box center [452, 548] width 495 height 40
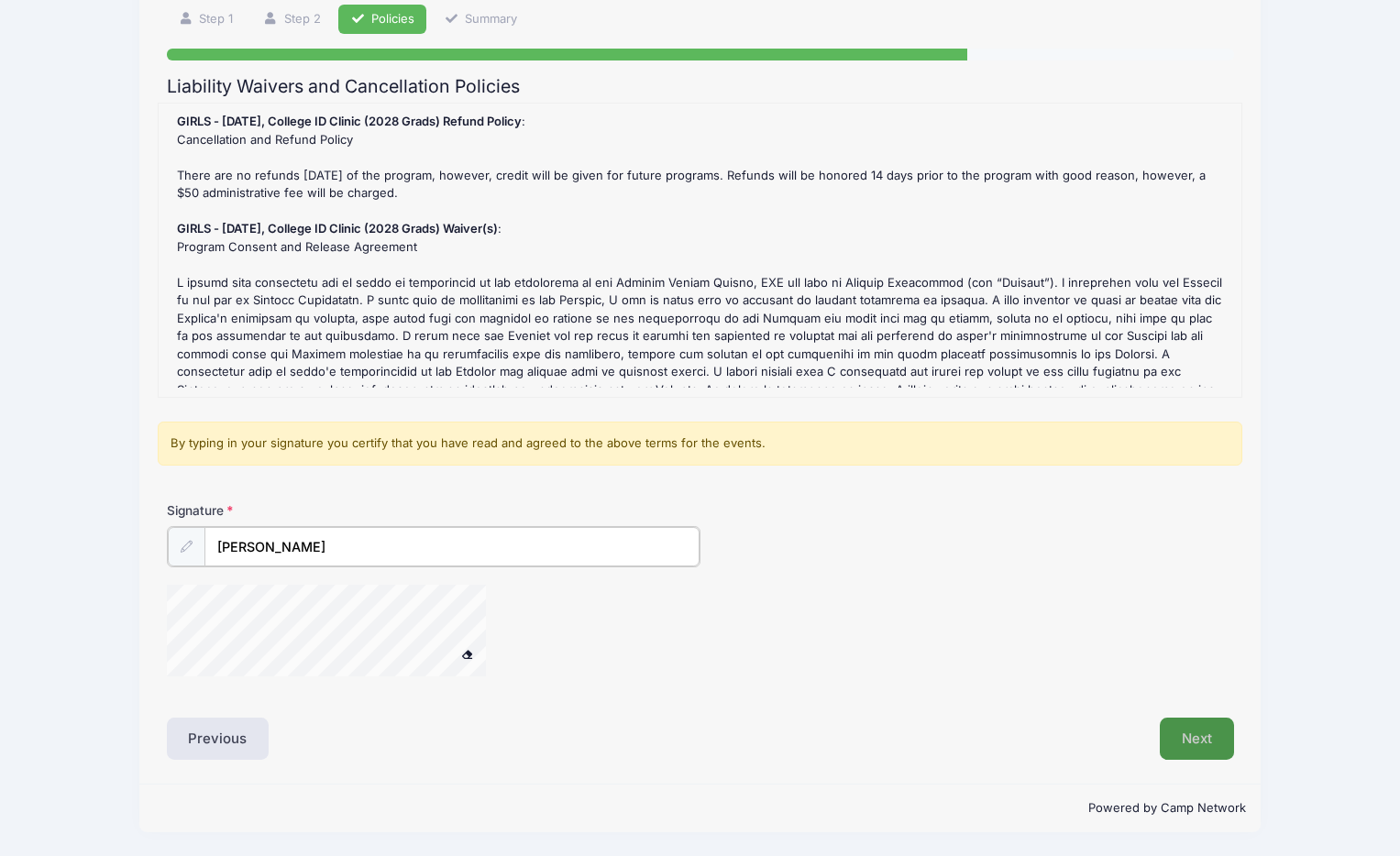
type input "[PERSON_NAME]"
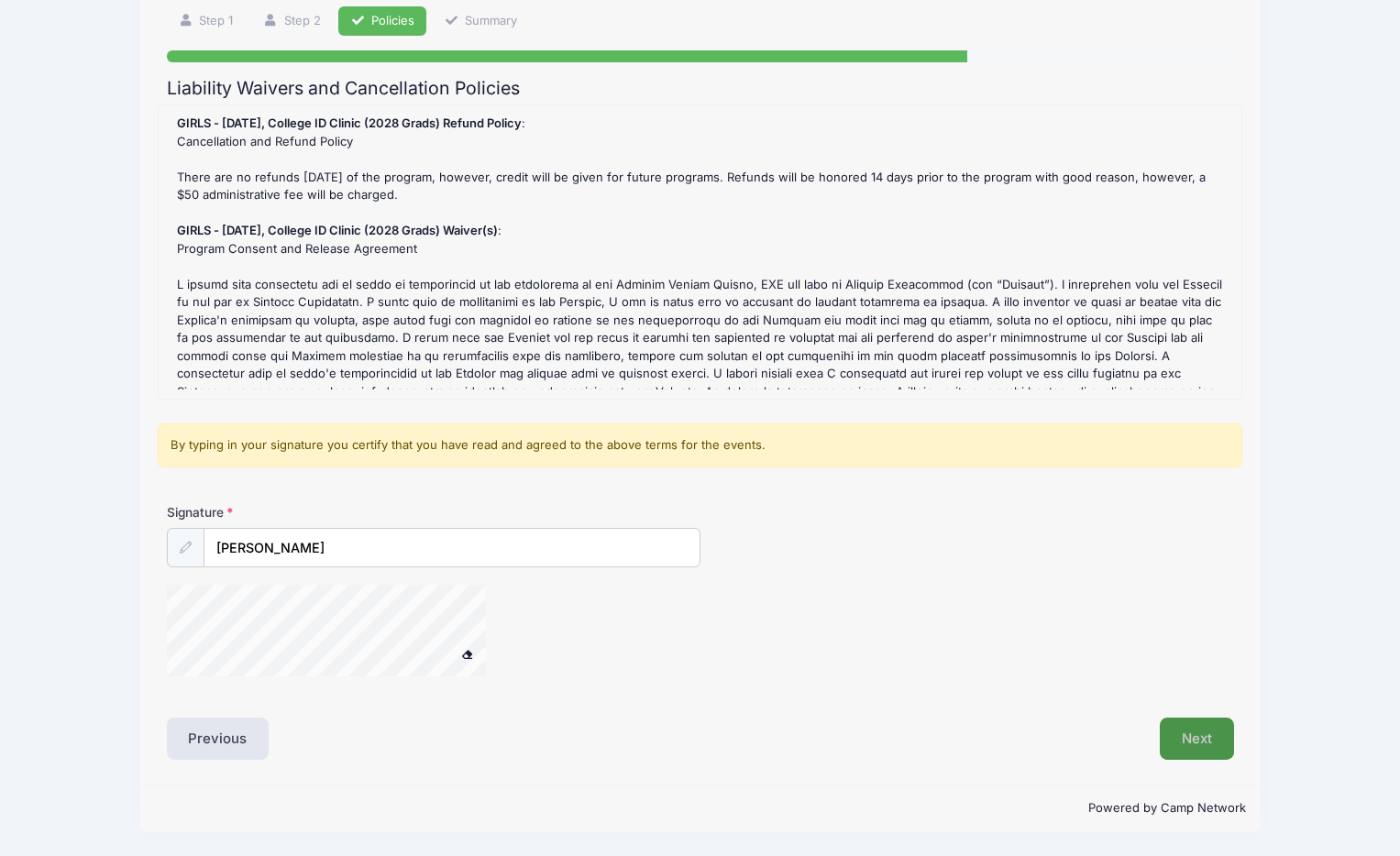
click at [1190, 726] on button "Next" at bounding box center [1196, 739] width 74 height 42
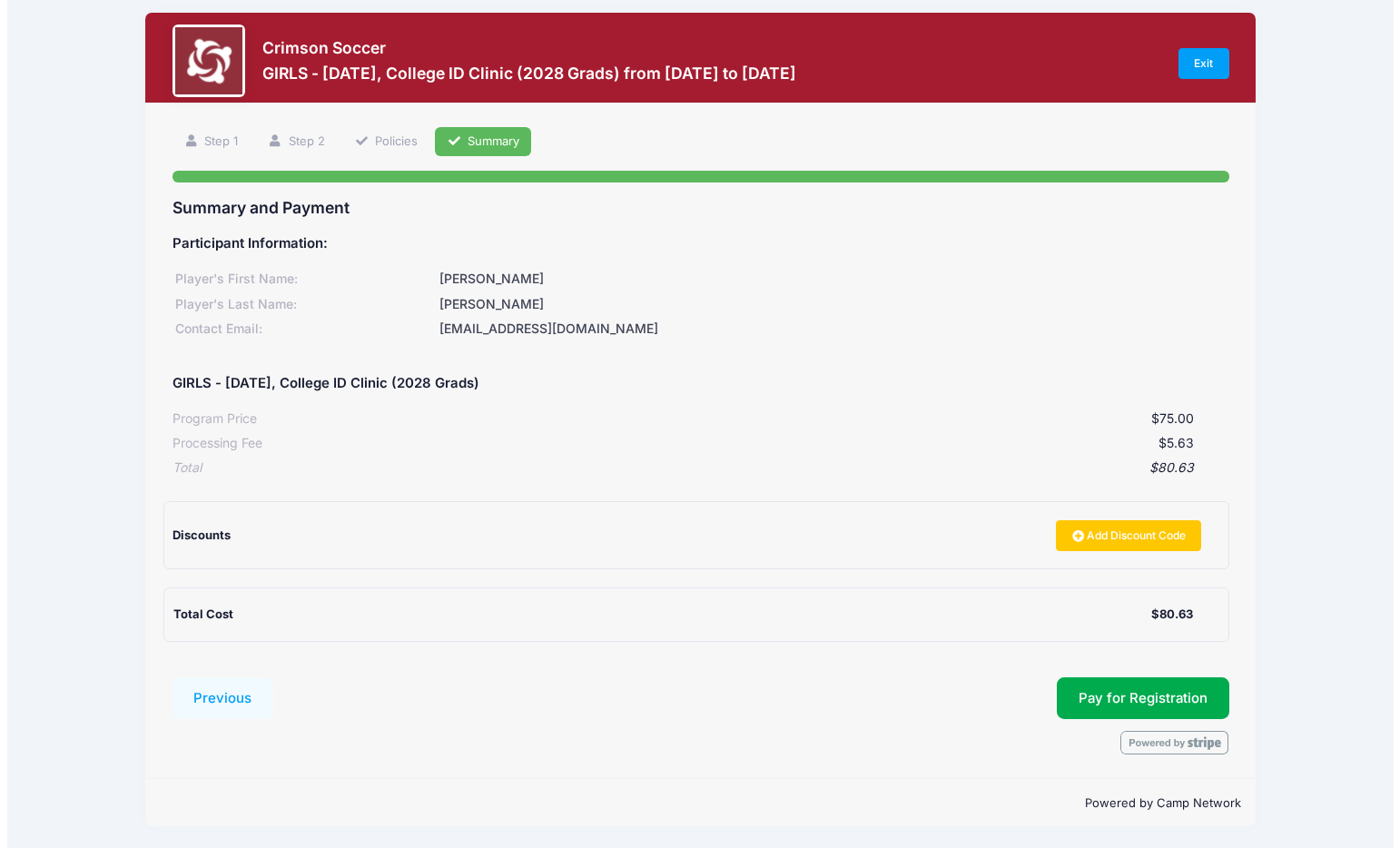
scroll to position [12, 0]
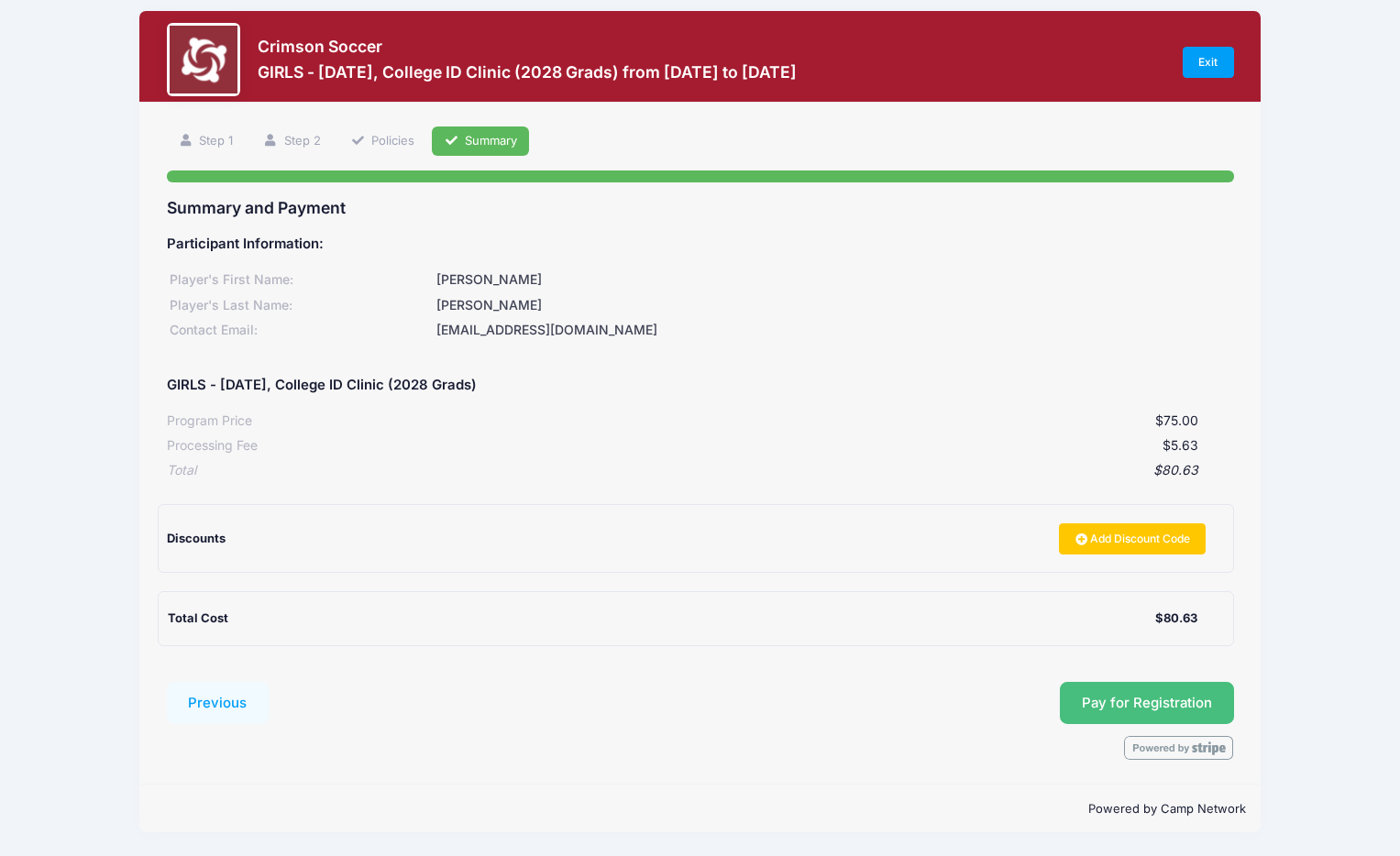
click at [1191, 699] on button "Pay for Registration" at bounding box center [1147, 704] width 174 height 42
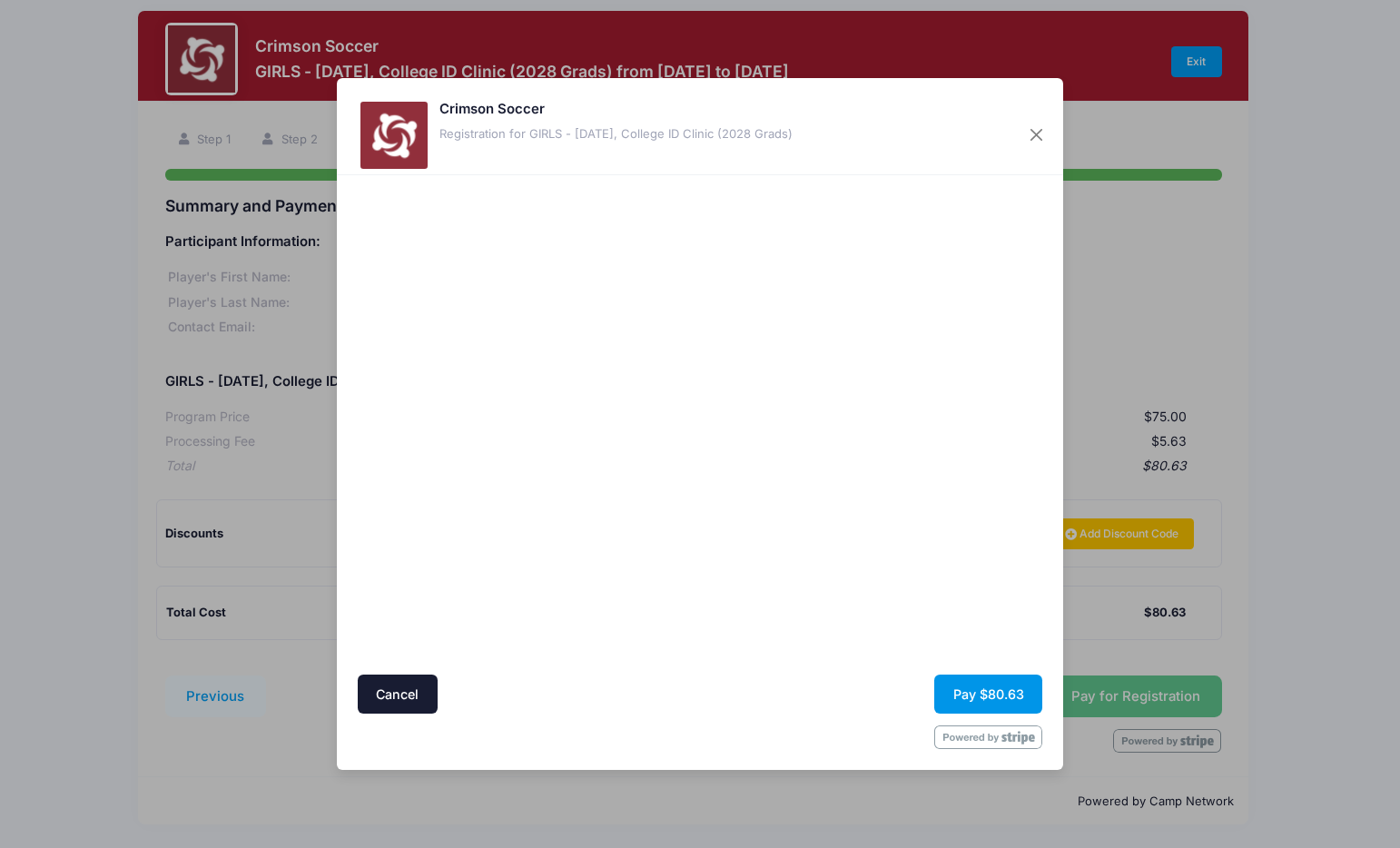
click at [1002, 693] on button "Pay $80.63" at bounding box center [988, 694] width 108 height 39
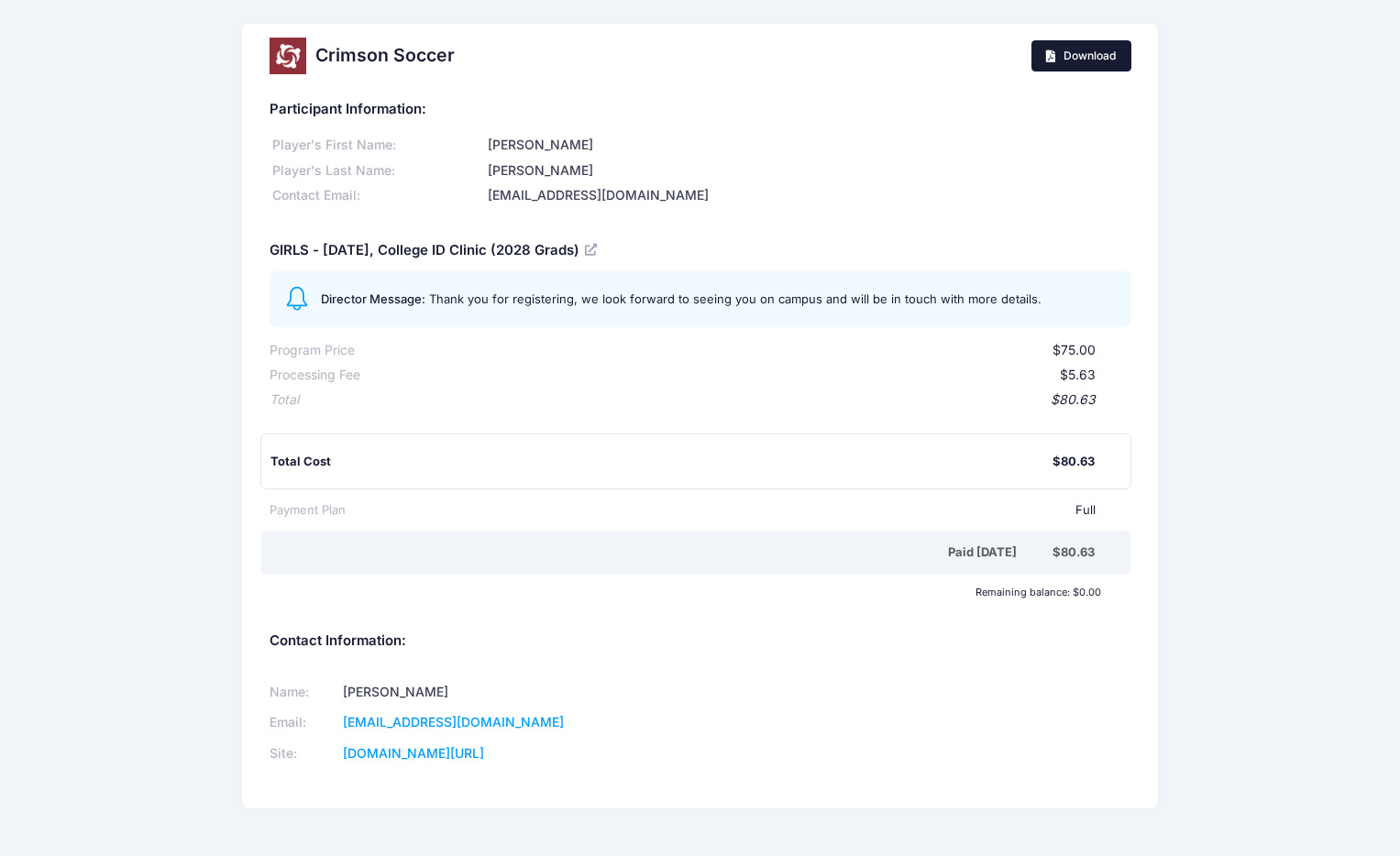
click at [1097, 54] on span "Download" at bounding box center [1090, 55] width 52 height 14
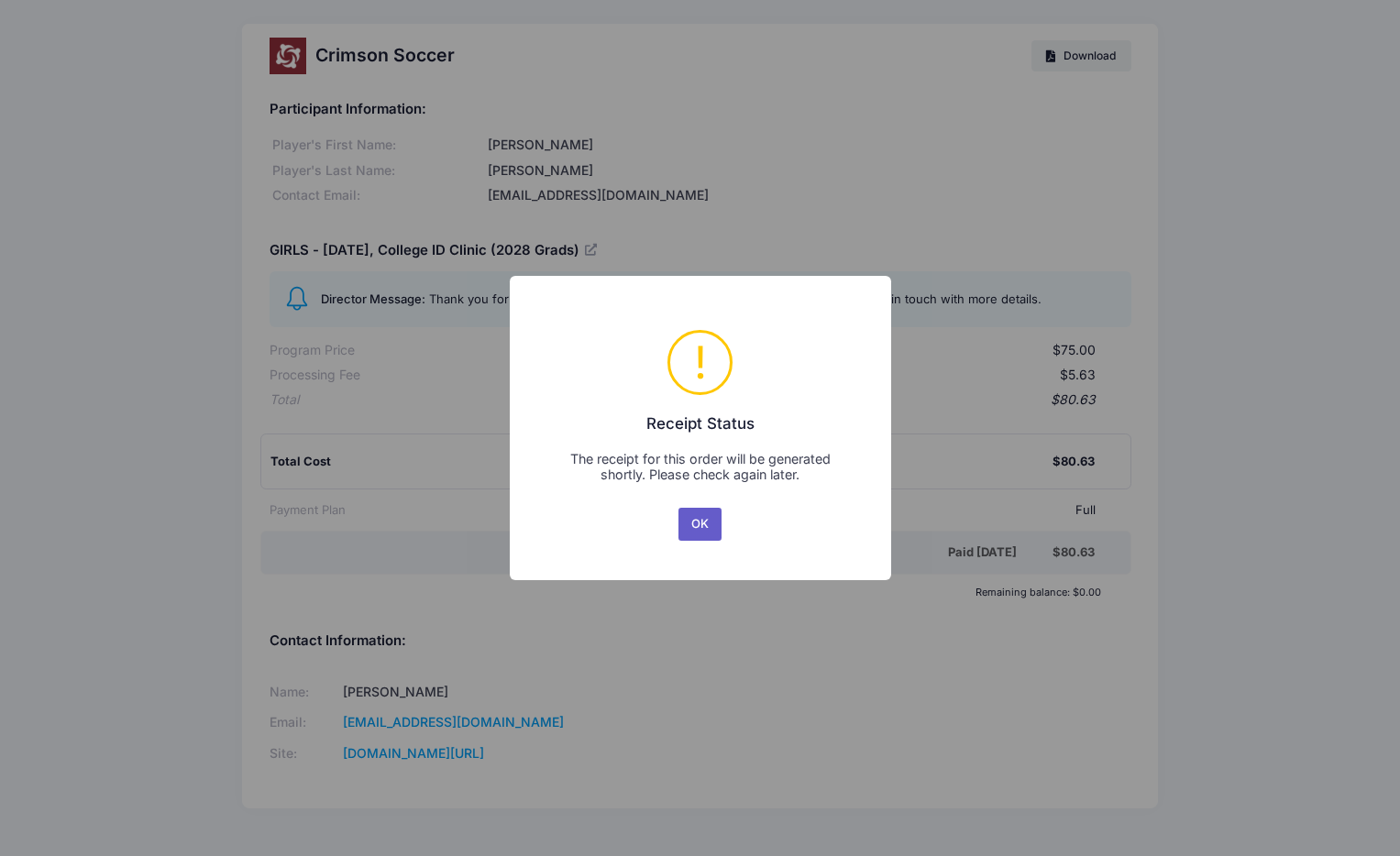
click at [694, 524] on button "OK" at bounding box center [701, 524] width 44 height 33
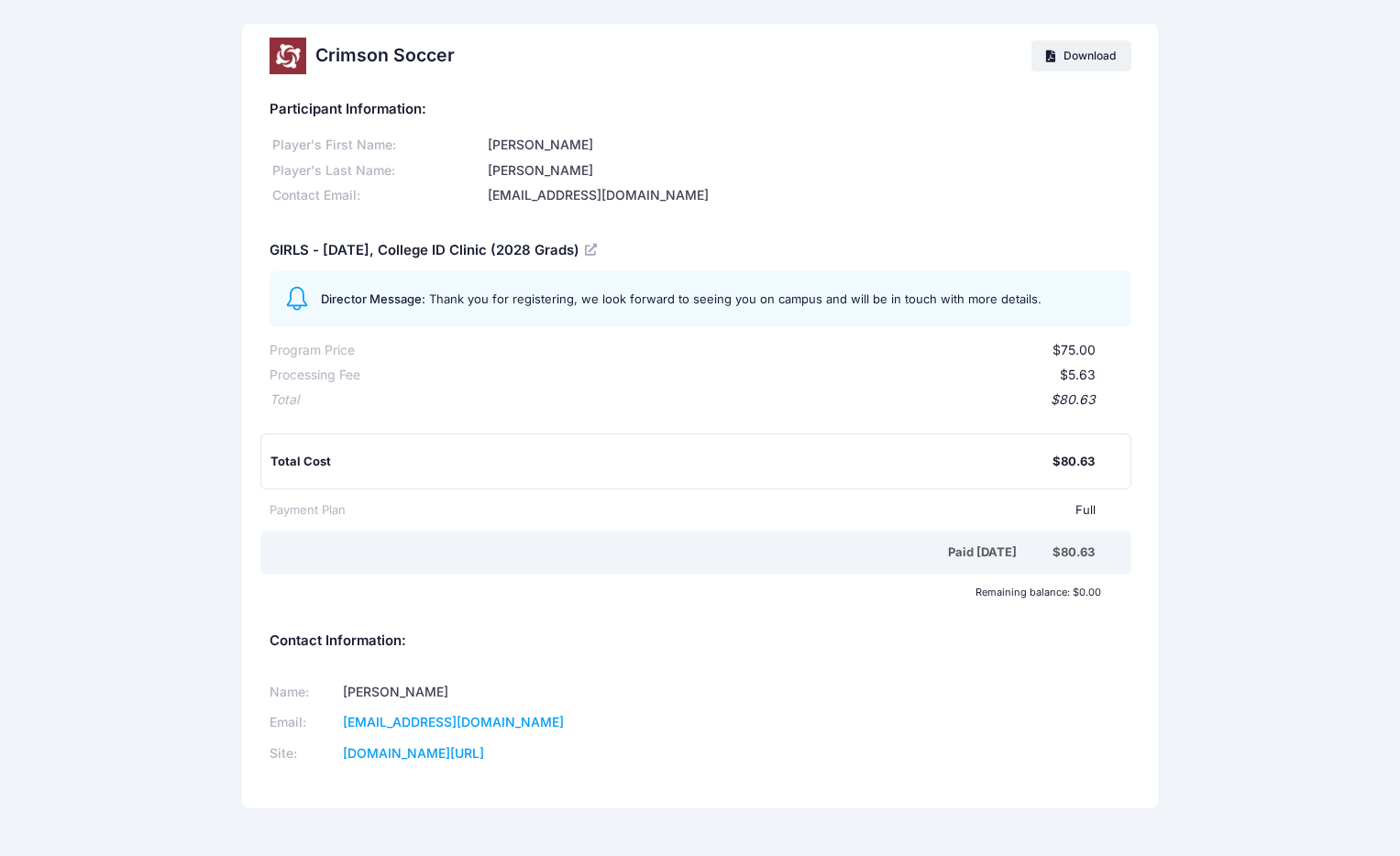
click at [784, 615] on div "Participant Information: Player's First Name: Kennedy Player's Last Name: Frawl…" at bounding box center [700, 448] width 916 height 720
